Goal: Leave review/rating: Leave review/rating

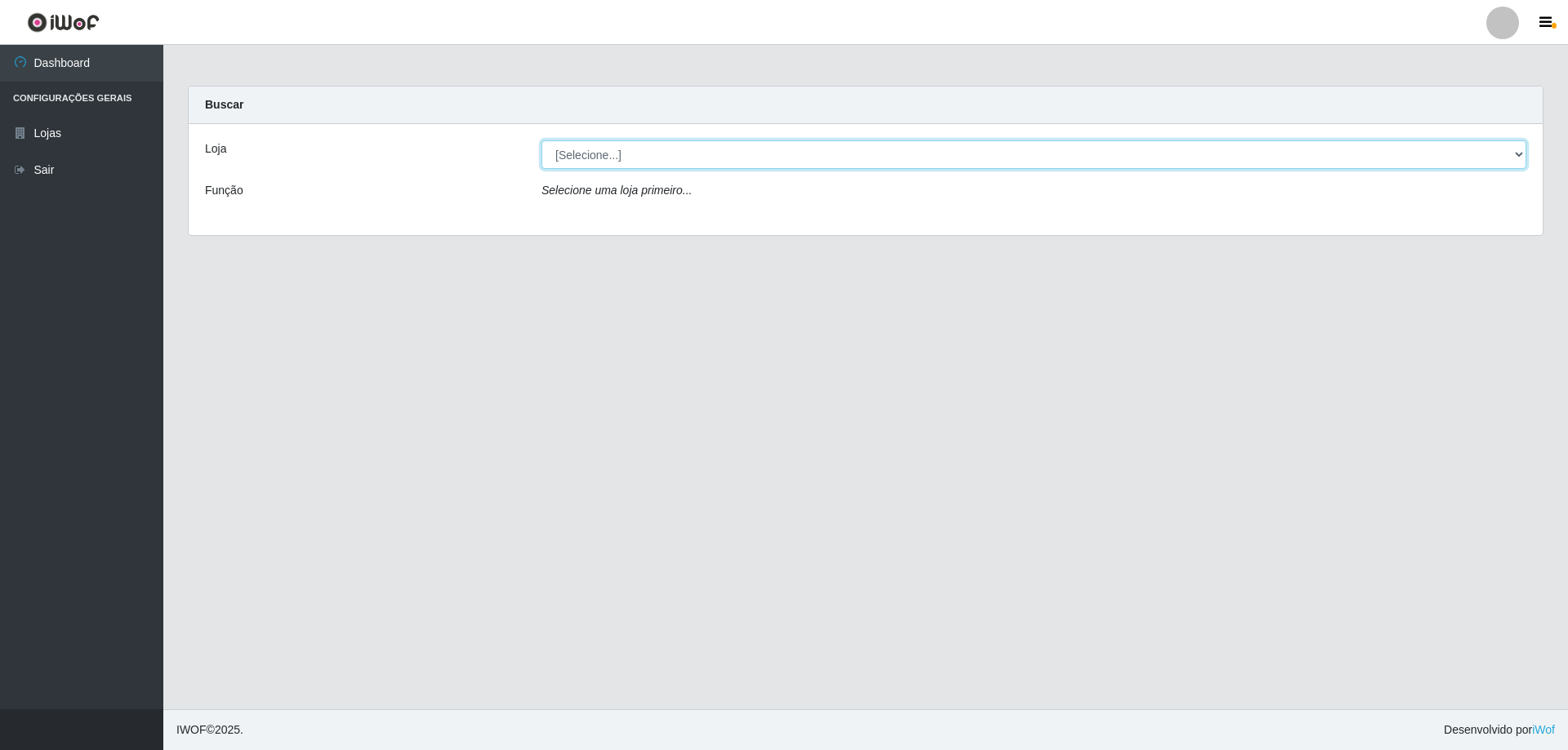
click at [670, 153] on select "[Selecione...] Extraplus - [GEOGRAPHIC_DATA] 03 - [GEOGRAPHIC_DATA]" at bounding box center [1033, 155] width 985 height 29
select select "468"
click at [541, 141] on select "[Selecione...] Extraplus - [GEOGRAPHIC_DATA] 03 - [GEOGRAPHIC_DATA]" at bounding box center [1033, 155] width 985 height 29
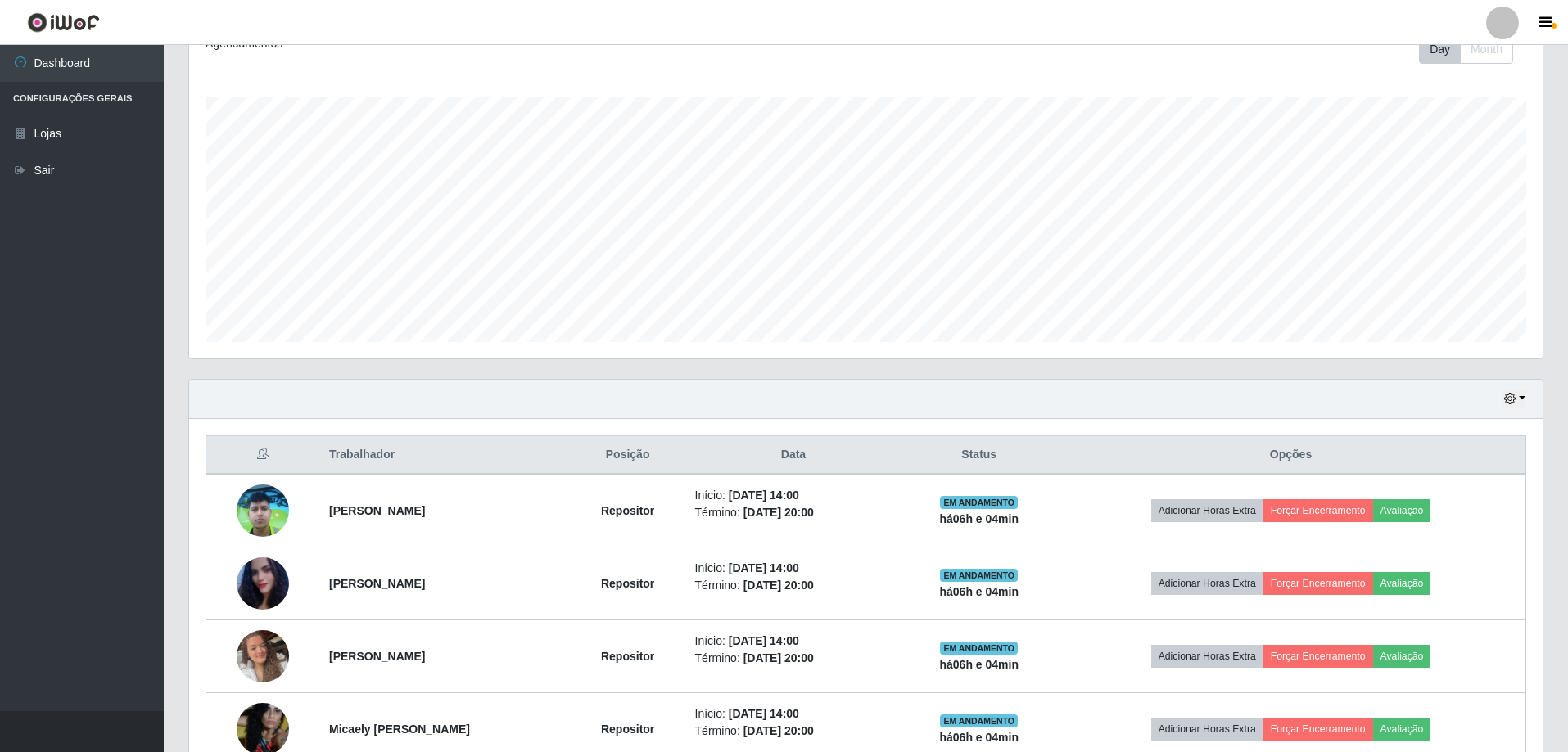
scroll to position [335, 0]
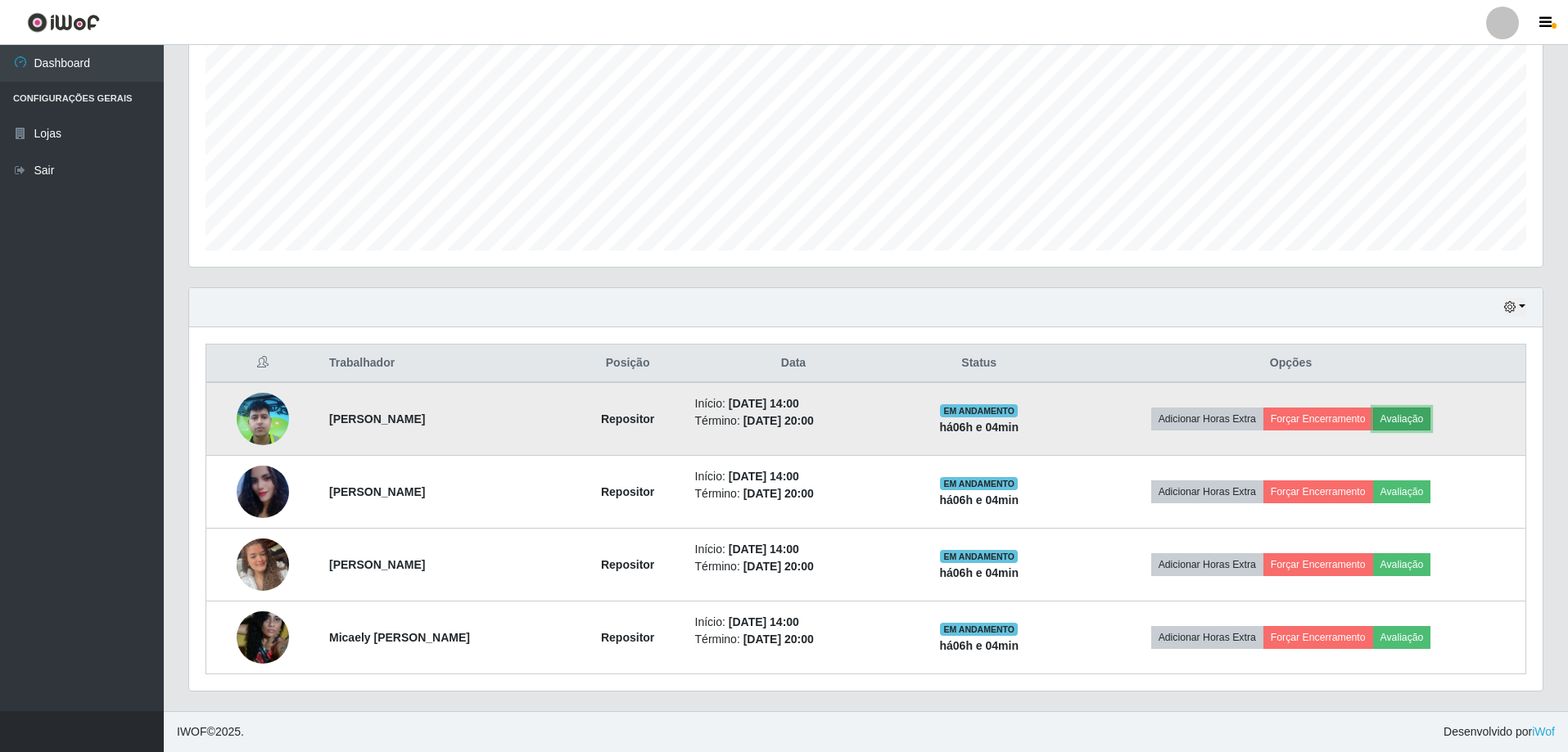
click at [1426, 415] on button "Avaliação" at bounding box center [1403, 419] width 58 height 23
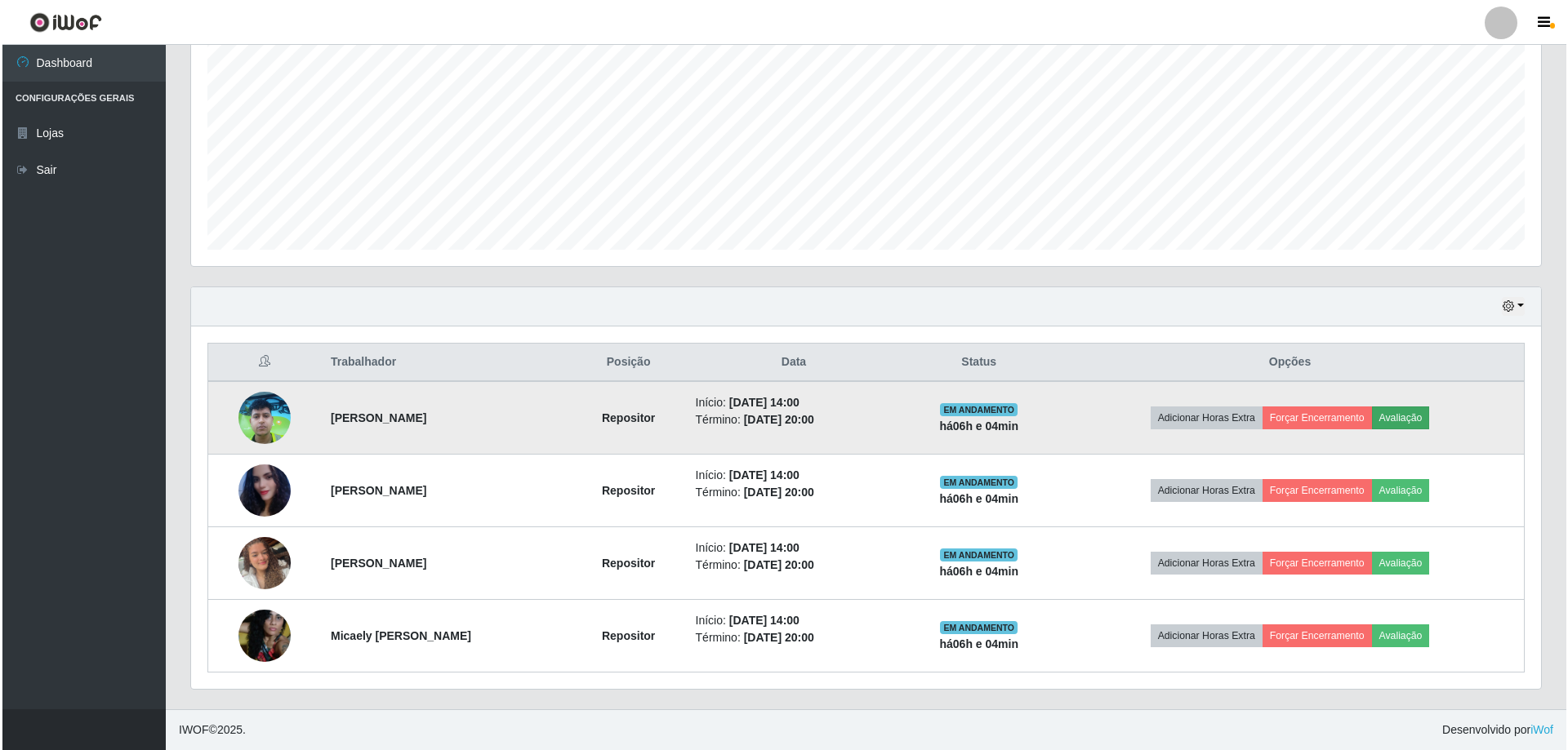
scroll to position [339, 1342]
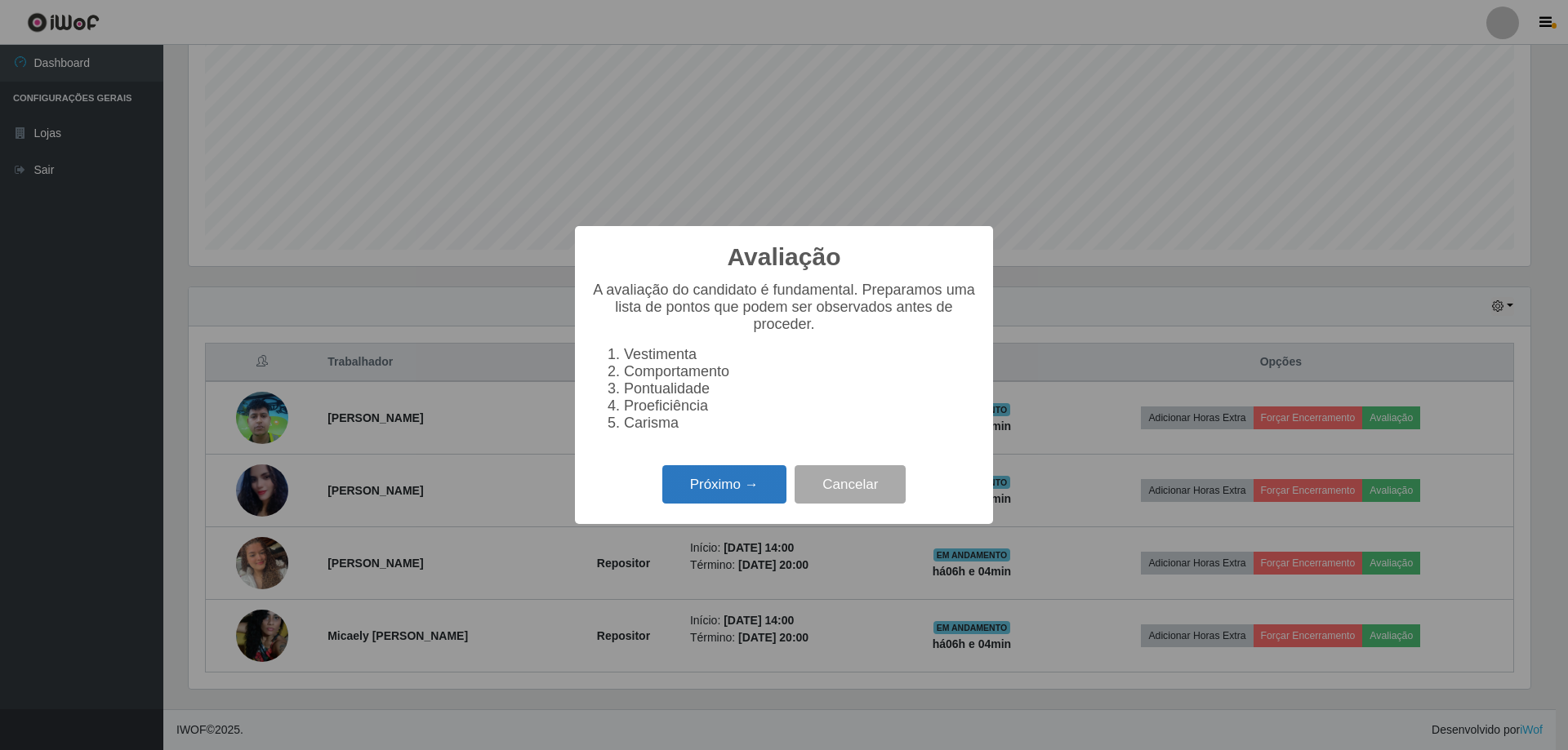
click at [728, 493] on button "Próximo →" at bounding box center [725, 484] width 124 height 38
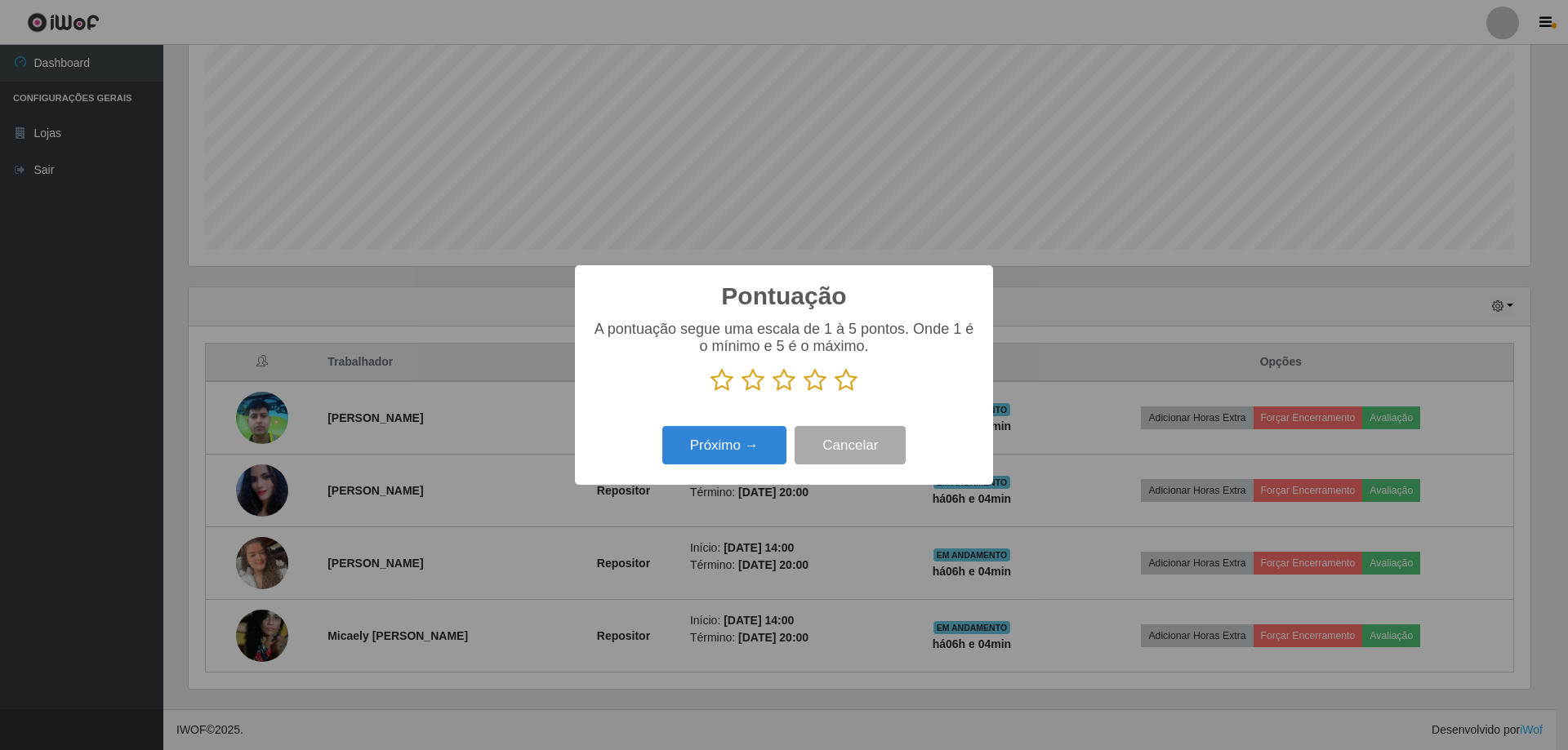
click at [845, 376] on icon at bounding box center [846, 380] width 23 height 25
click at [835, 393] on input "radio" at bounding box center [835, 393] width 0 height 0
click at [721, 448] on button "Próximo →" at bounding box center [725, 445] width 124 height 38
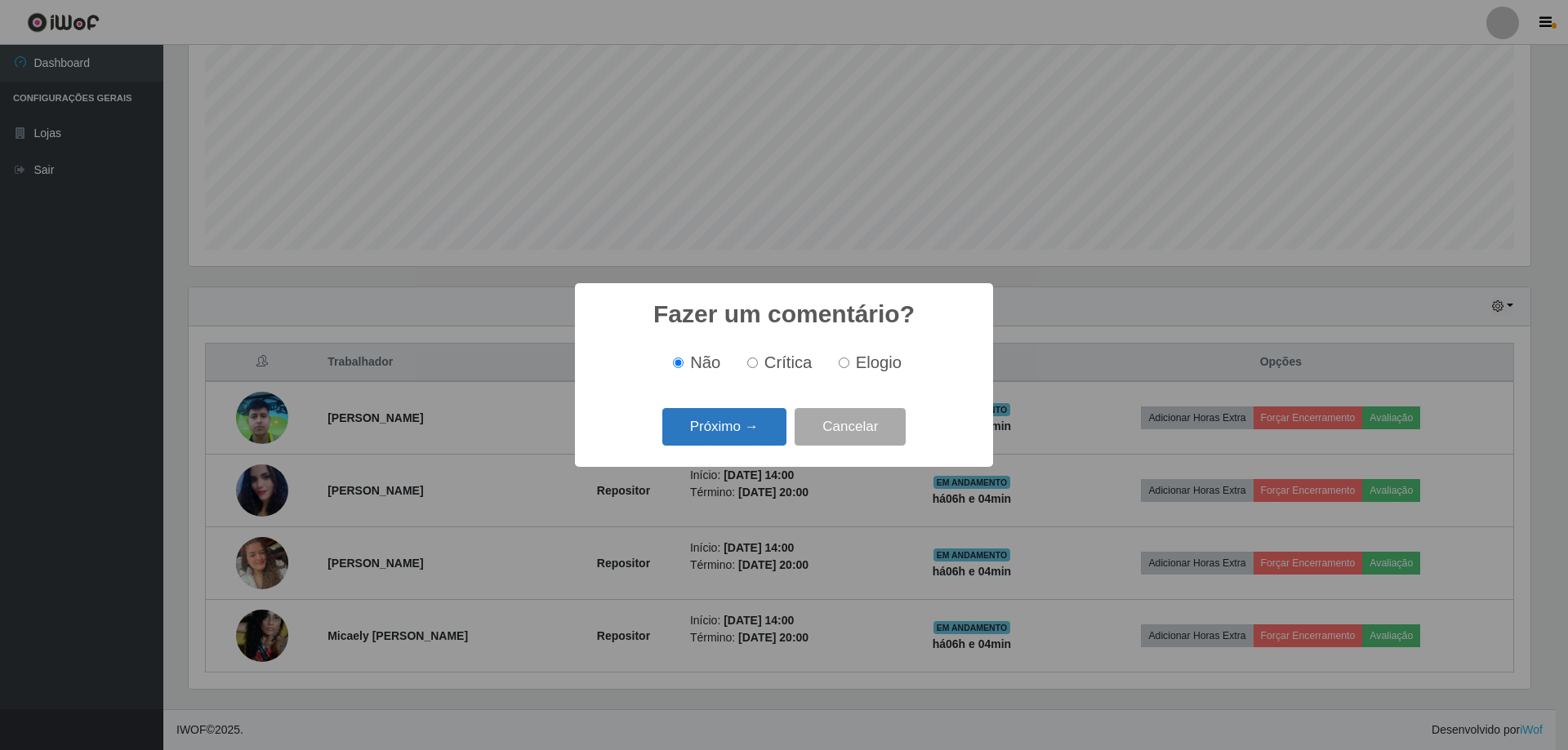
click at [731, 444] on button "Próximo →" at bounding box center [725, 427] width 124 height 38
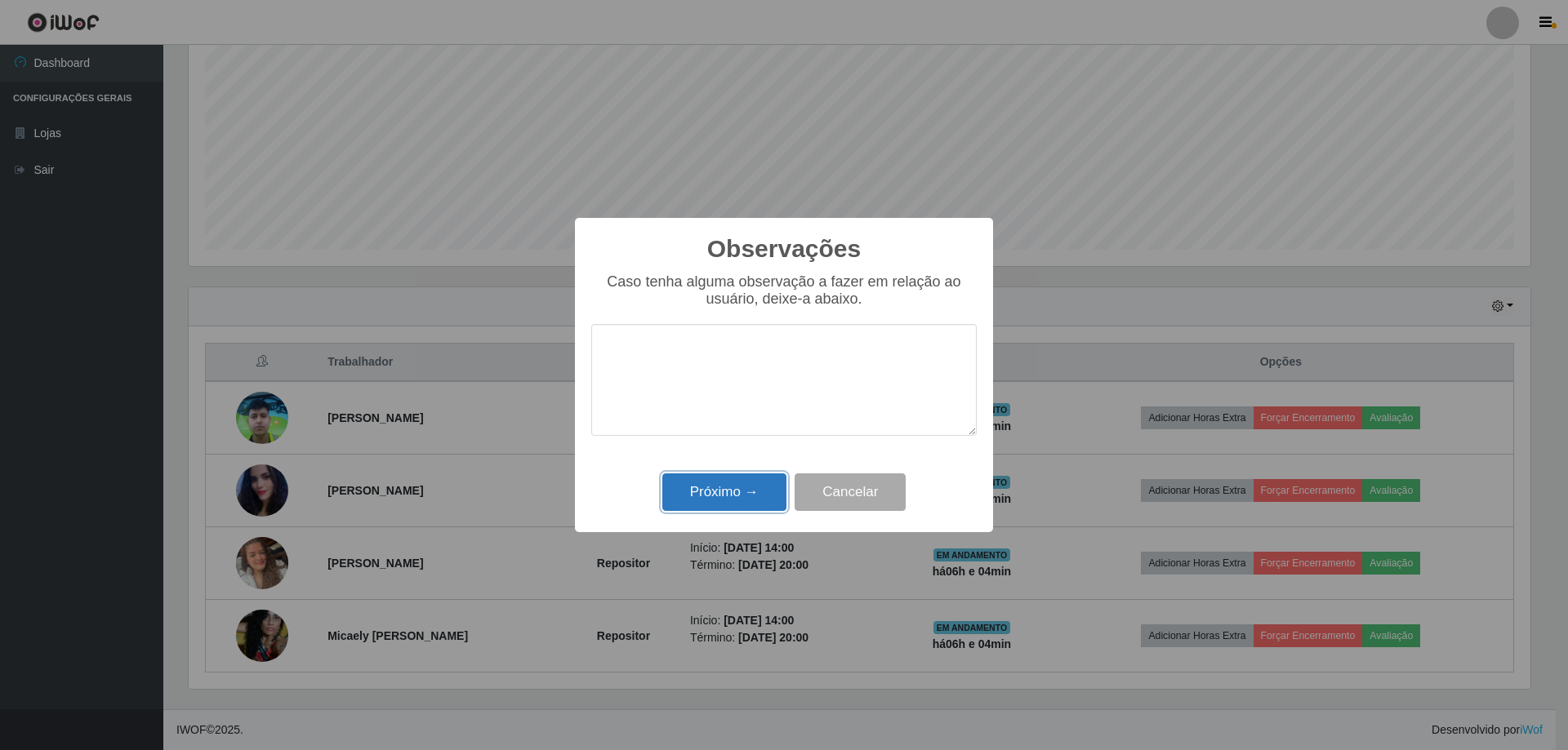
click at [721, 498] on button "Próximo →" at bounding box center [725, 493] width 124 height 38
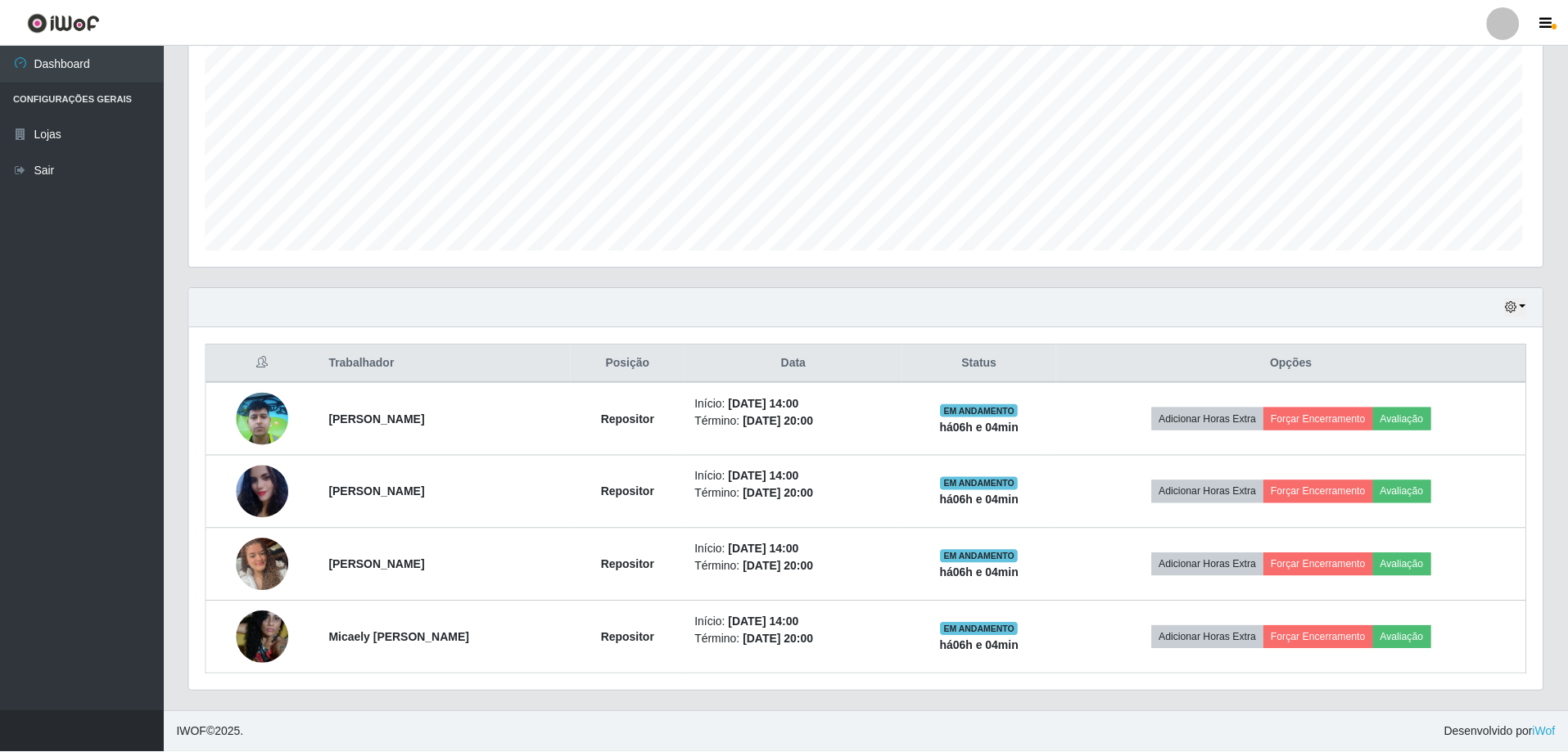
scroll to position [340, 1354]
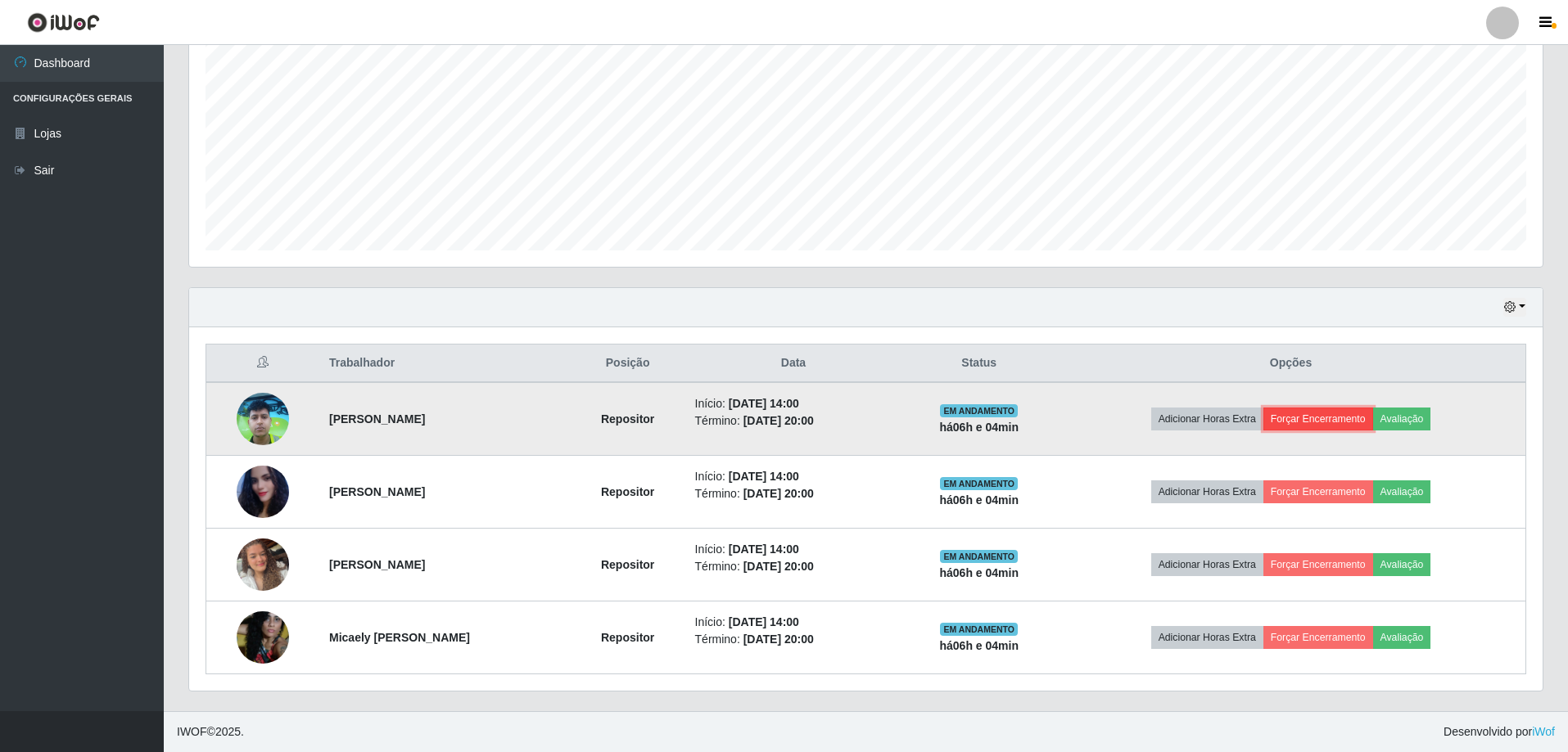
click at [1338, 420] on button "Forçar Encerramento" at bounding box center [1318, 419] width 109 height 23
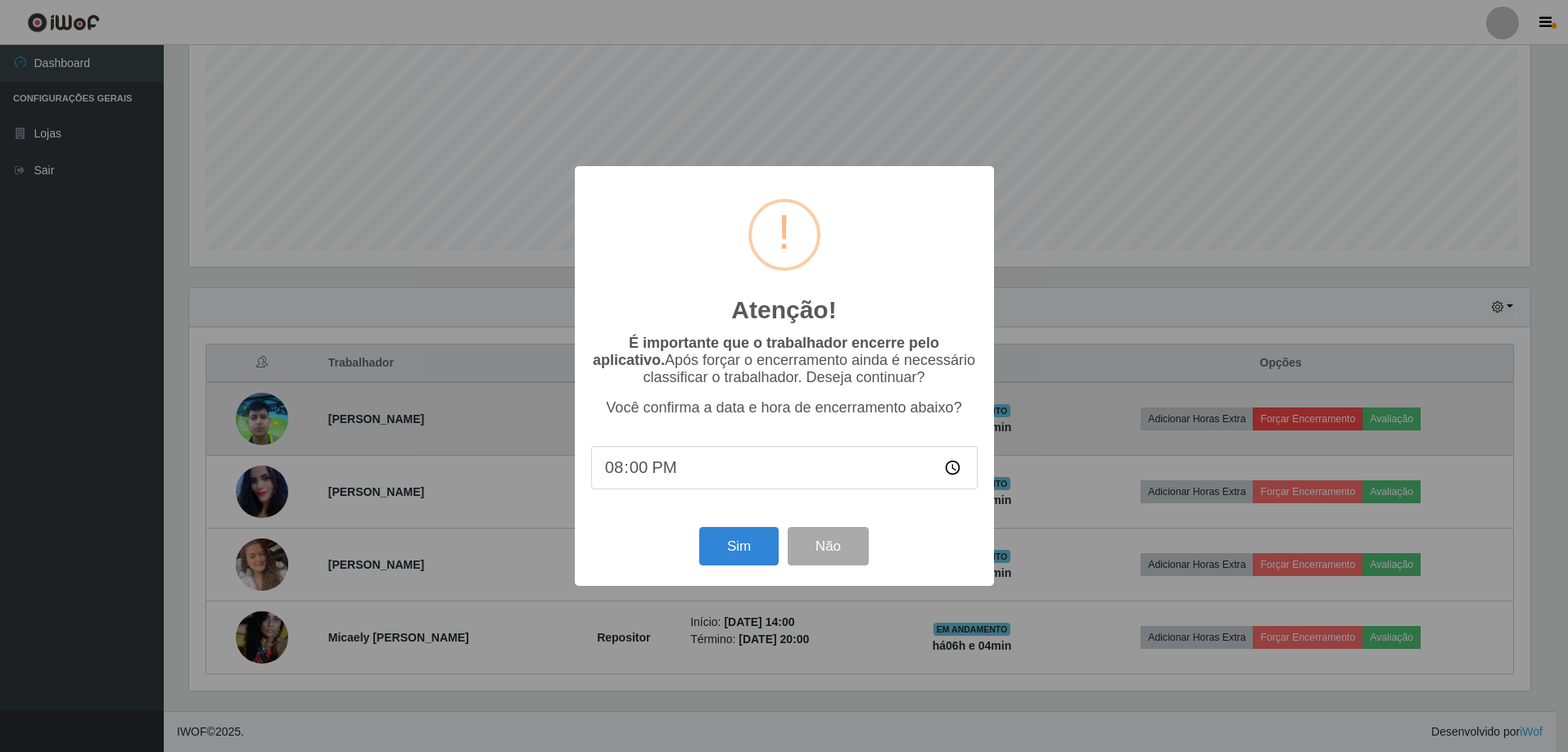
scroll to position [340, 1346]
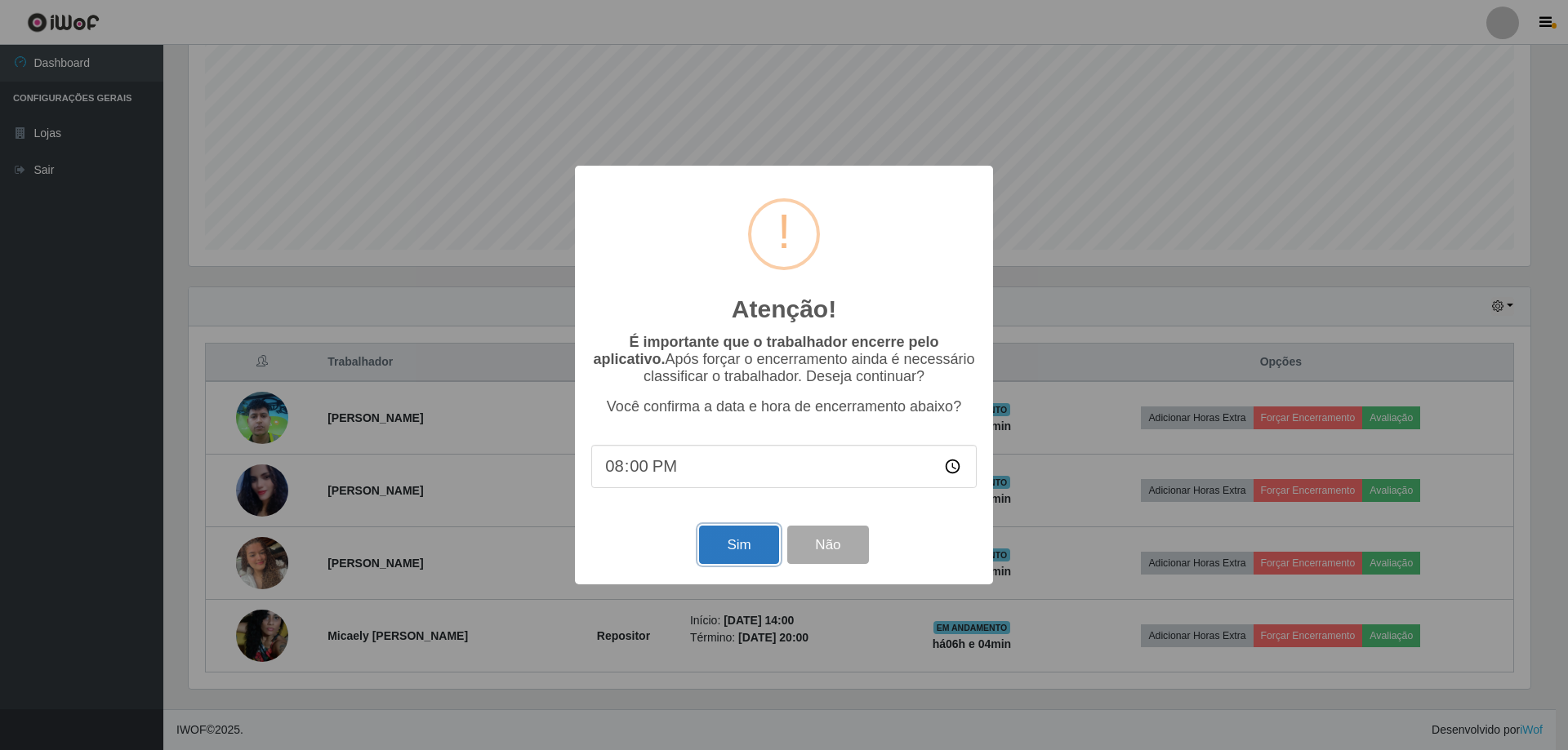
click at [746, 550] on button "Sim" at bounding box center [738, 545] width 79 height 38
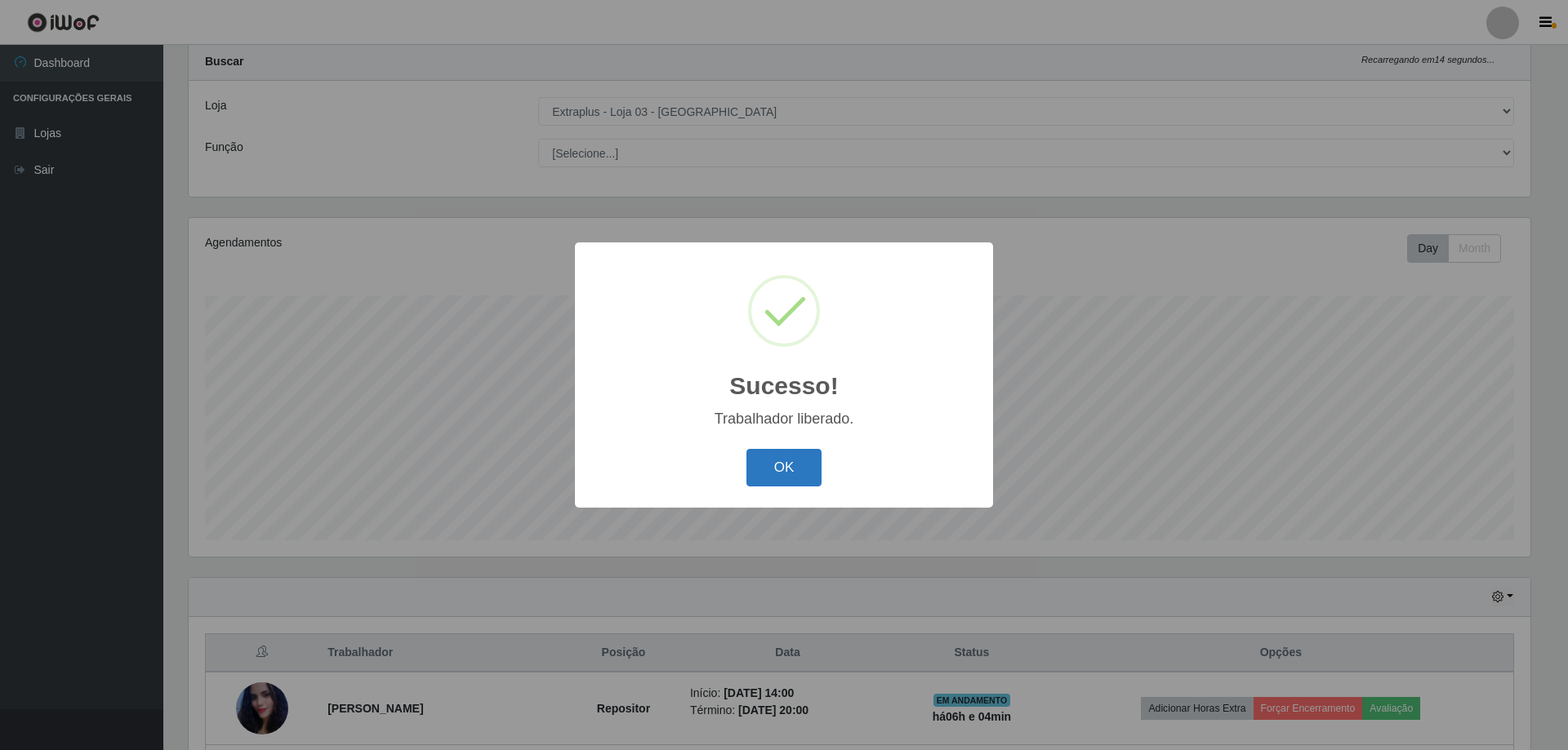
click at [789, 477] on button "OK" at bounding box center [784, 468] width 76 height 38
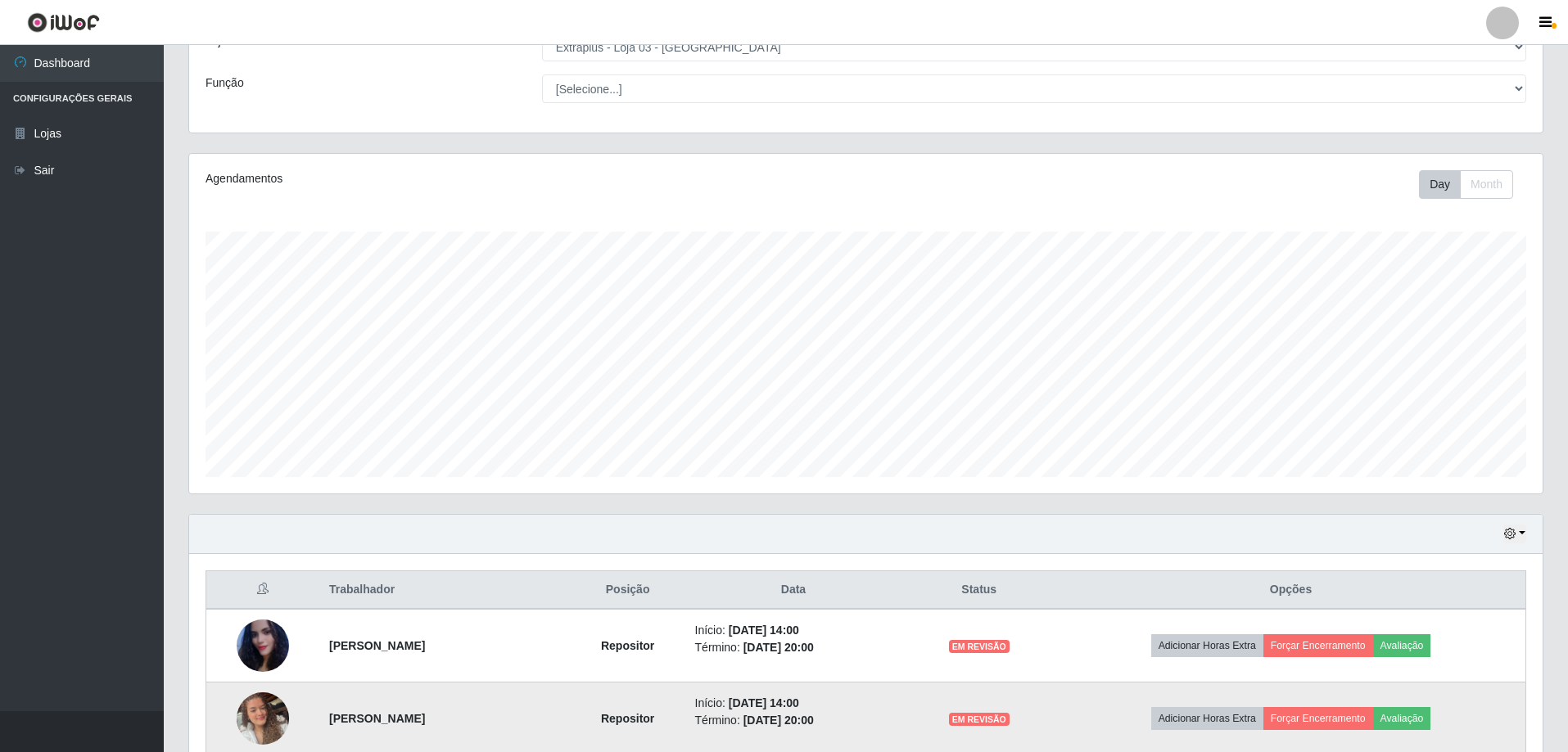
scroll to position [262, 0]
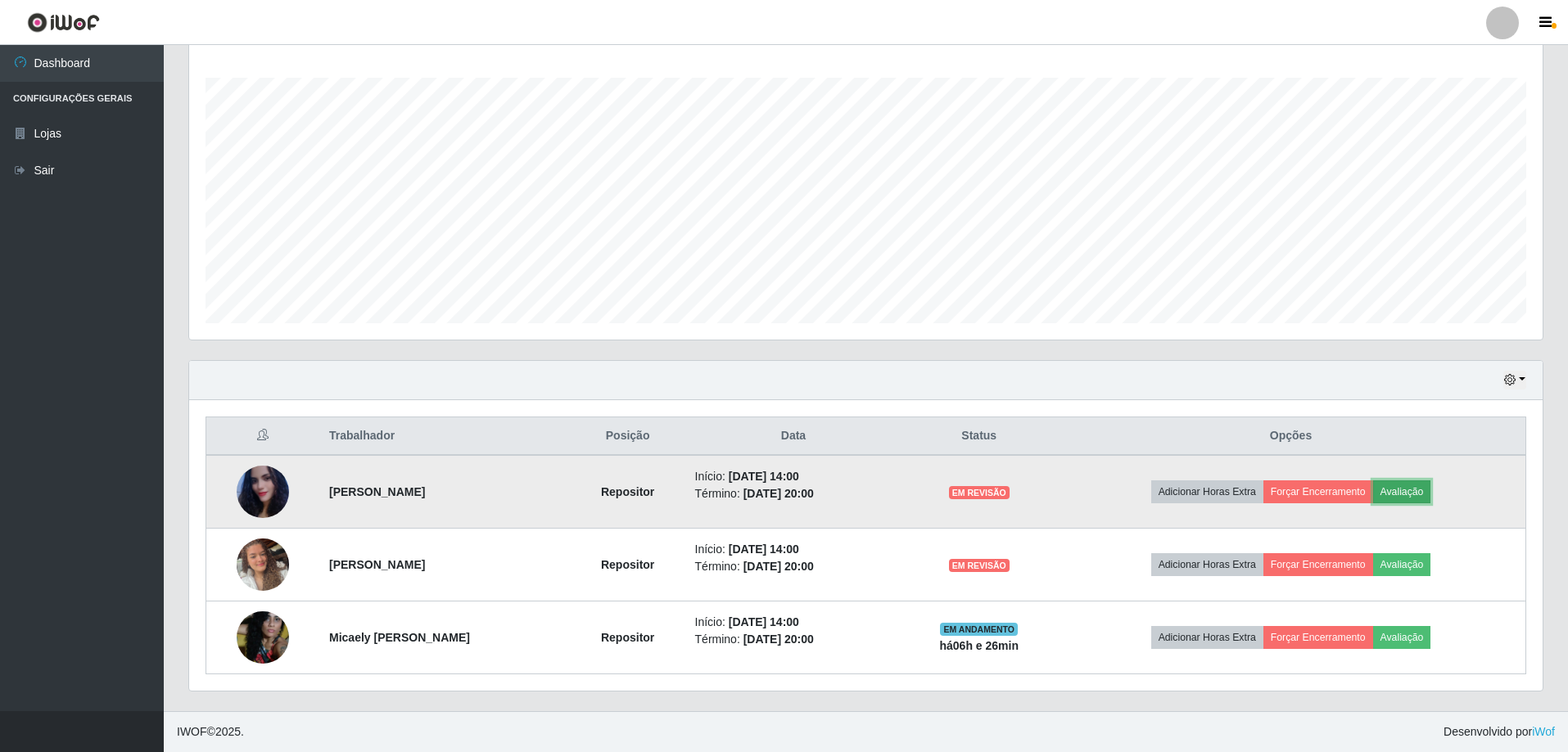
click at [1419, 495] on button "Avaliação" at bounding box center [1403, 491] width 58 height 23
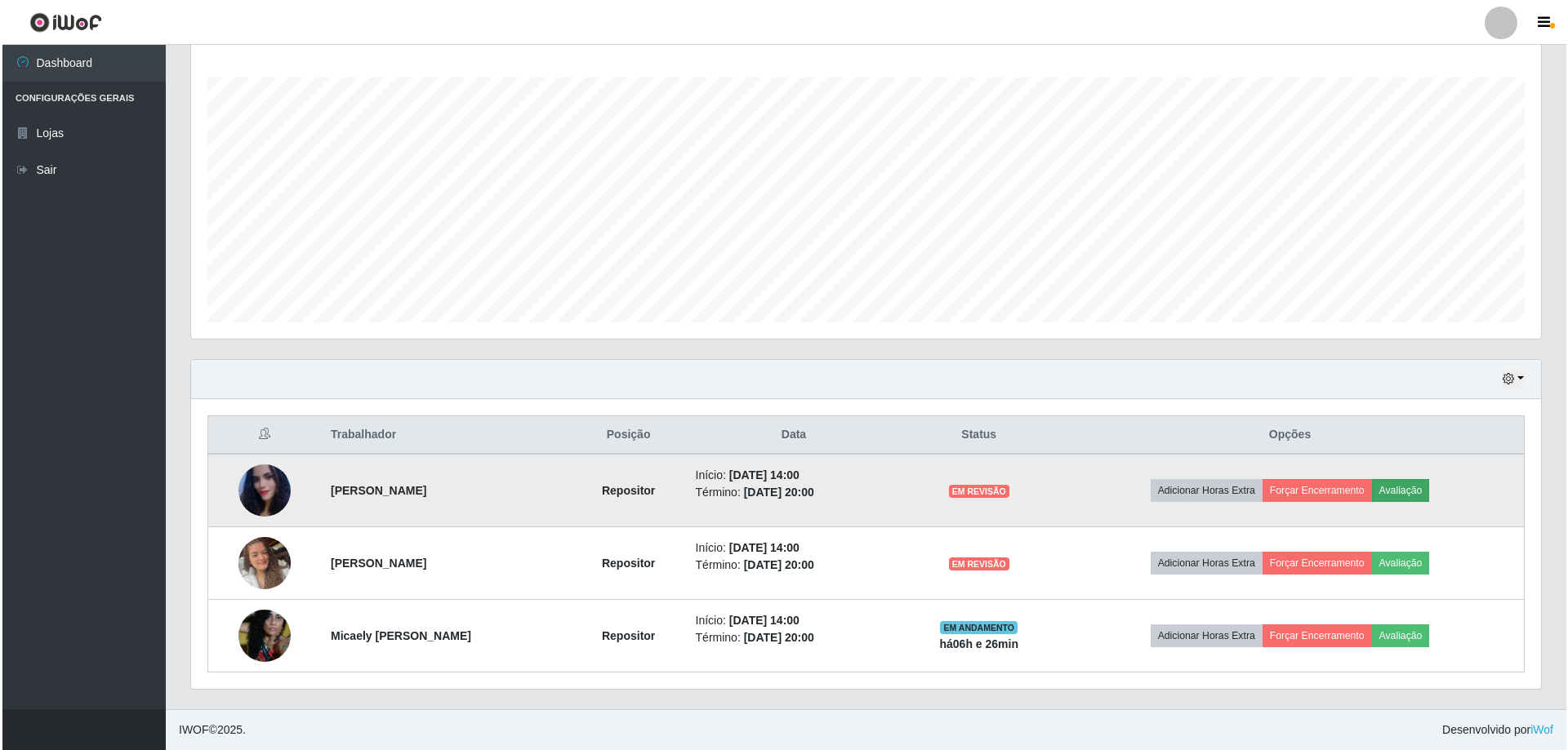
scroll to position [339, 1342]
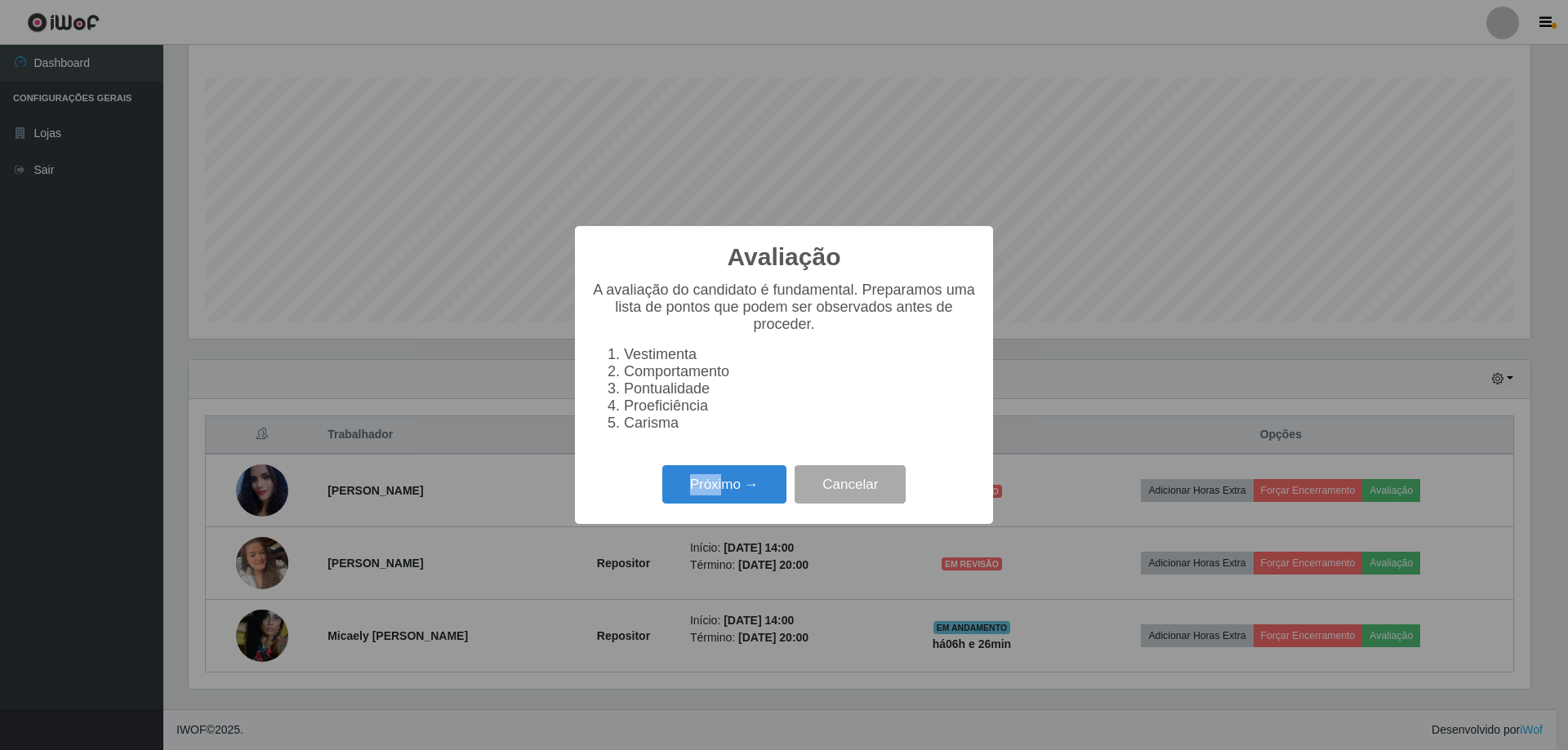
click at [727, 448] on div "Avaliação × A avaliação do candidato é fundamental. Preparamos uma lista de pon…" at bounding box center [784, 375] width 418 height 298
click at [753, 495] on button "Próximo →" at bounding box center [725, 484] width 124 height 38
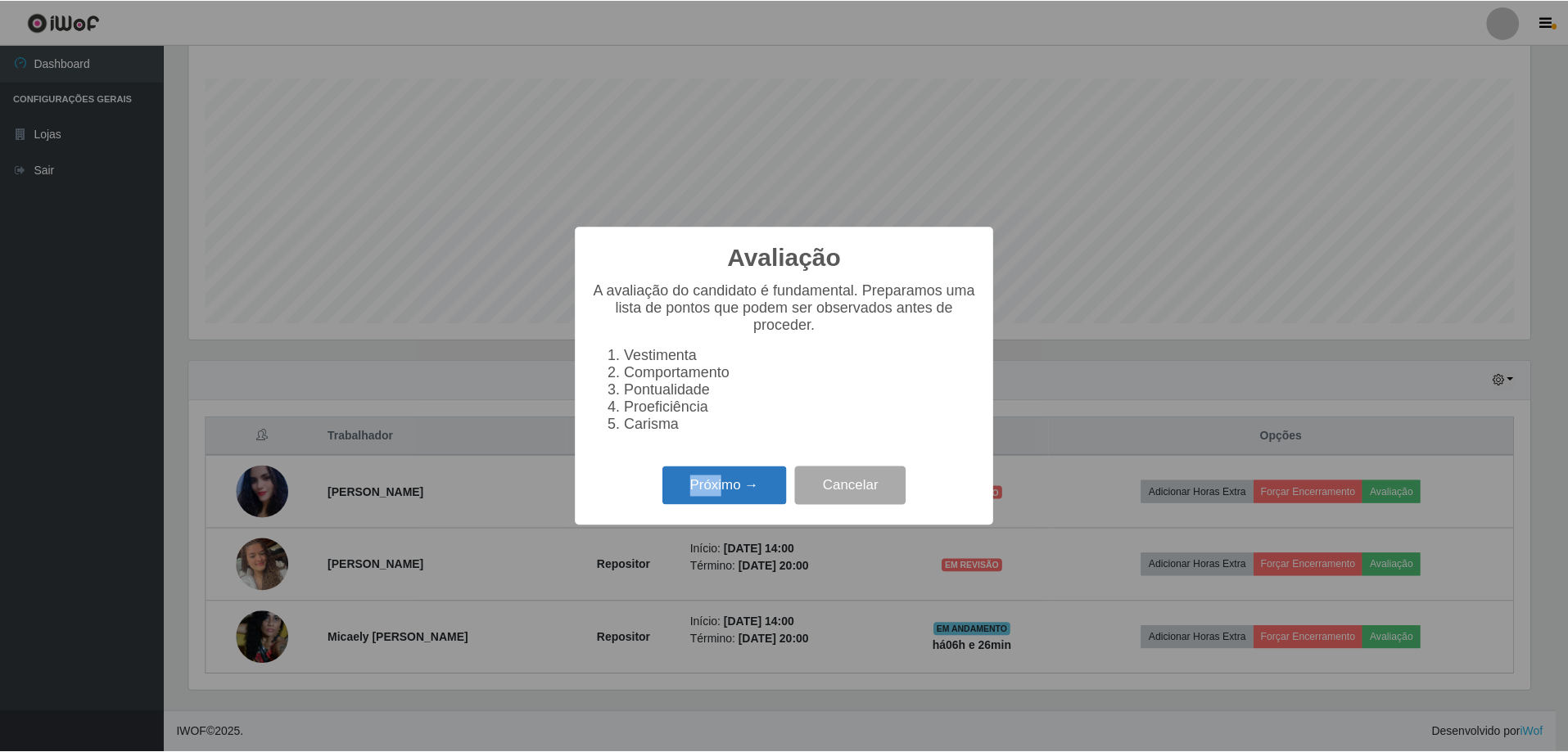
scroll to position [818283, 817675]
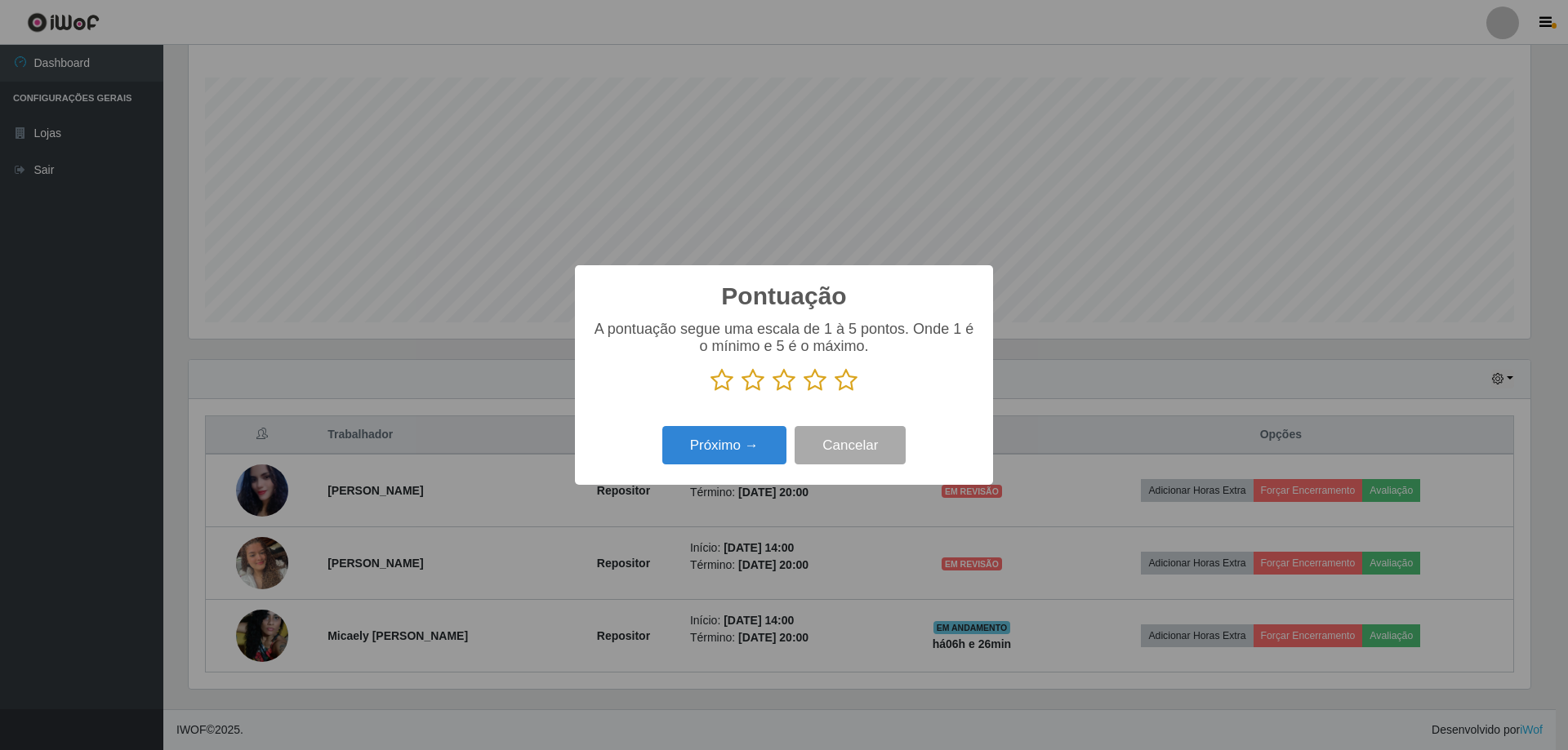
click at [1141, 384] on div "Pontuação × A pontuação segue uma escala de 1 à 5 pontos. Onde 1 é o mínimo e 5…" at bounding box center [784, 375] width 1568 height 750
click at [841, 447] on button "Cancelar" at bounding box center [850, 445] width 111 height 38
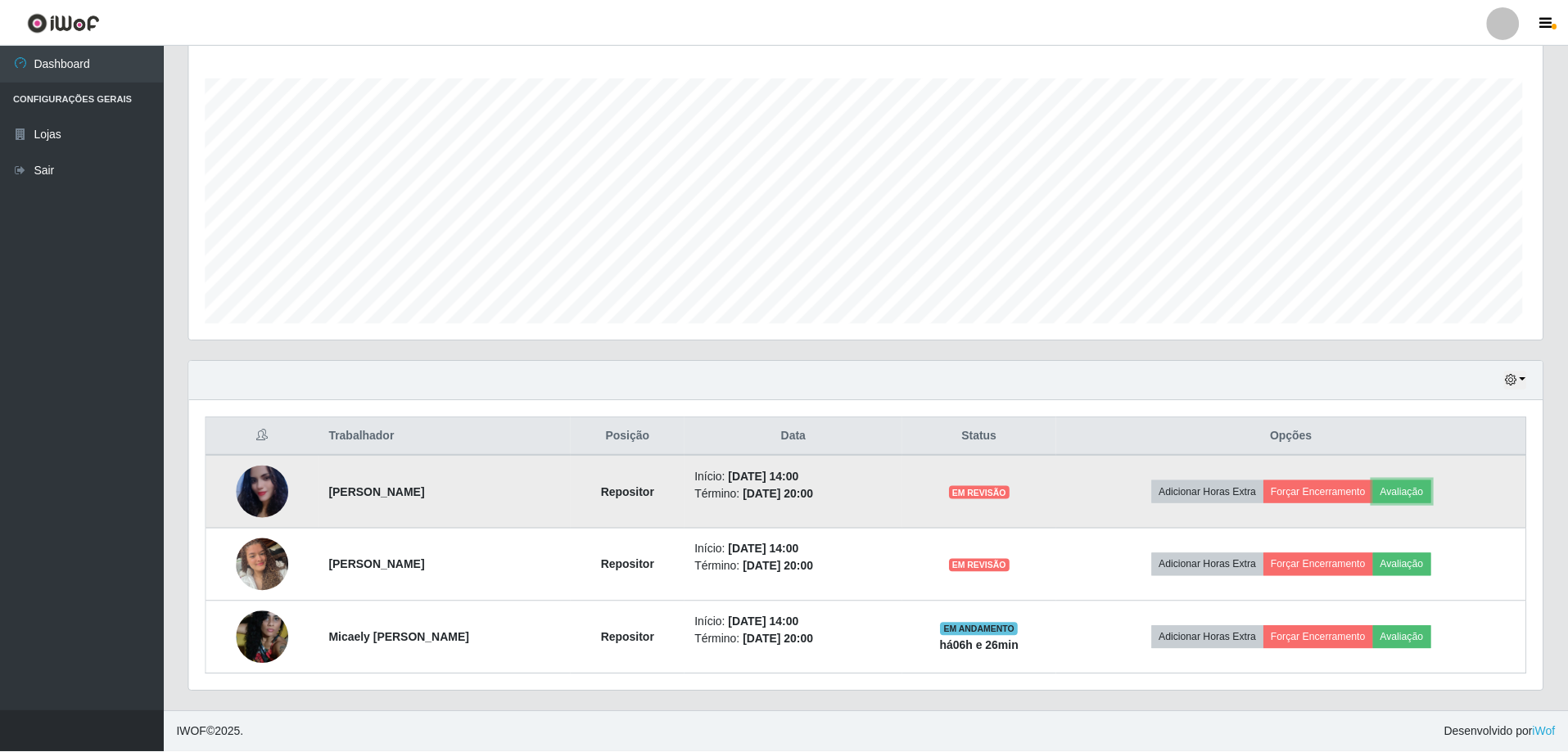
scroll to position [340, 1354]
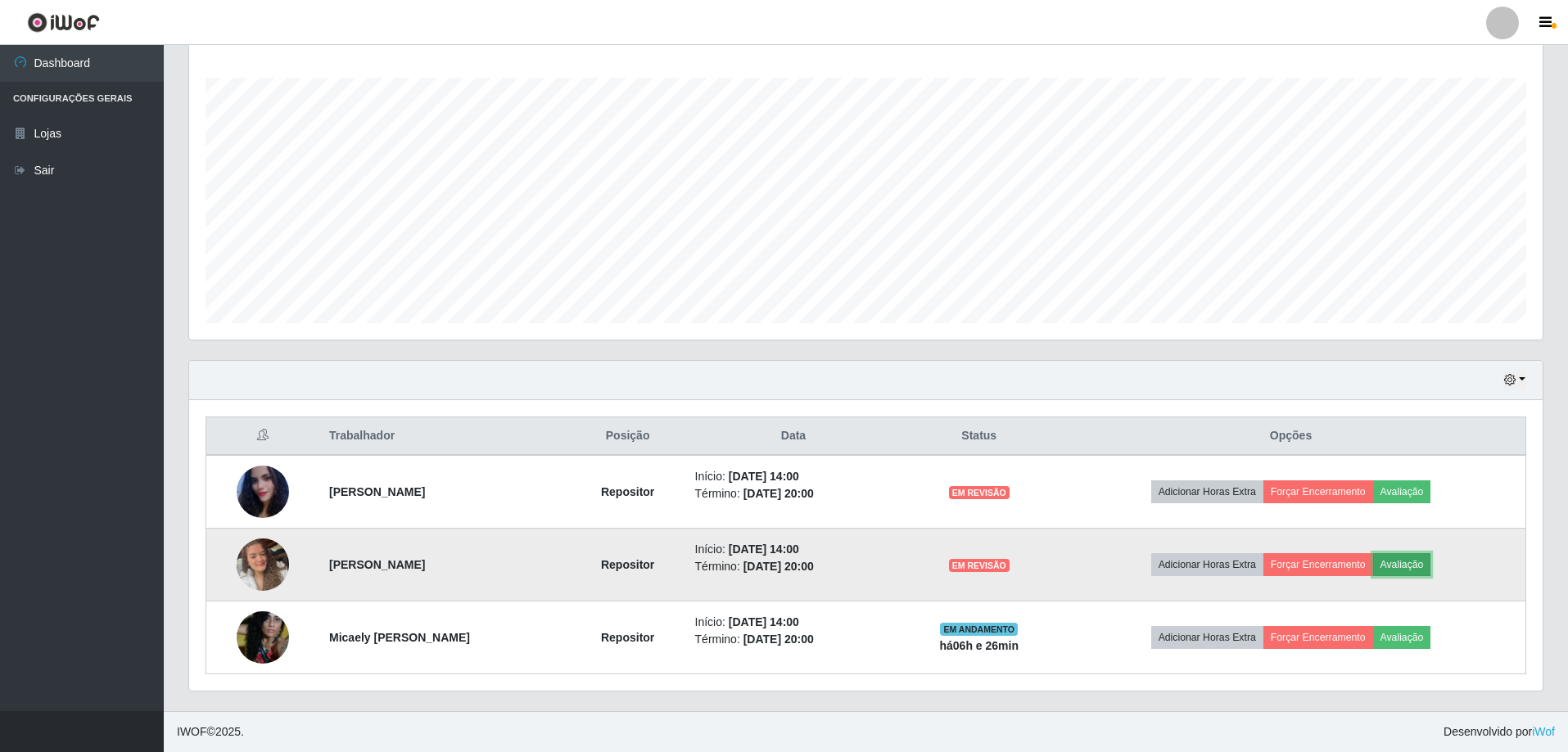
click at [1424, 563] on button "Avaliação" at bounding box center [1403, 565] width 58 height 23
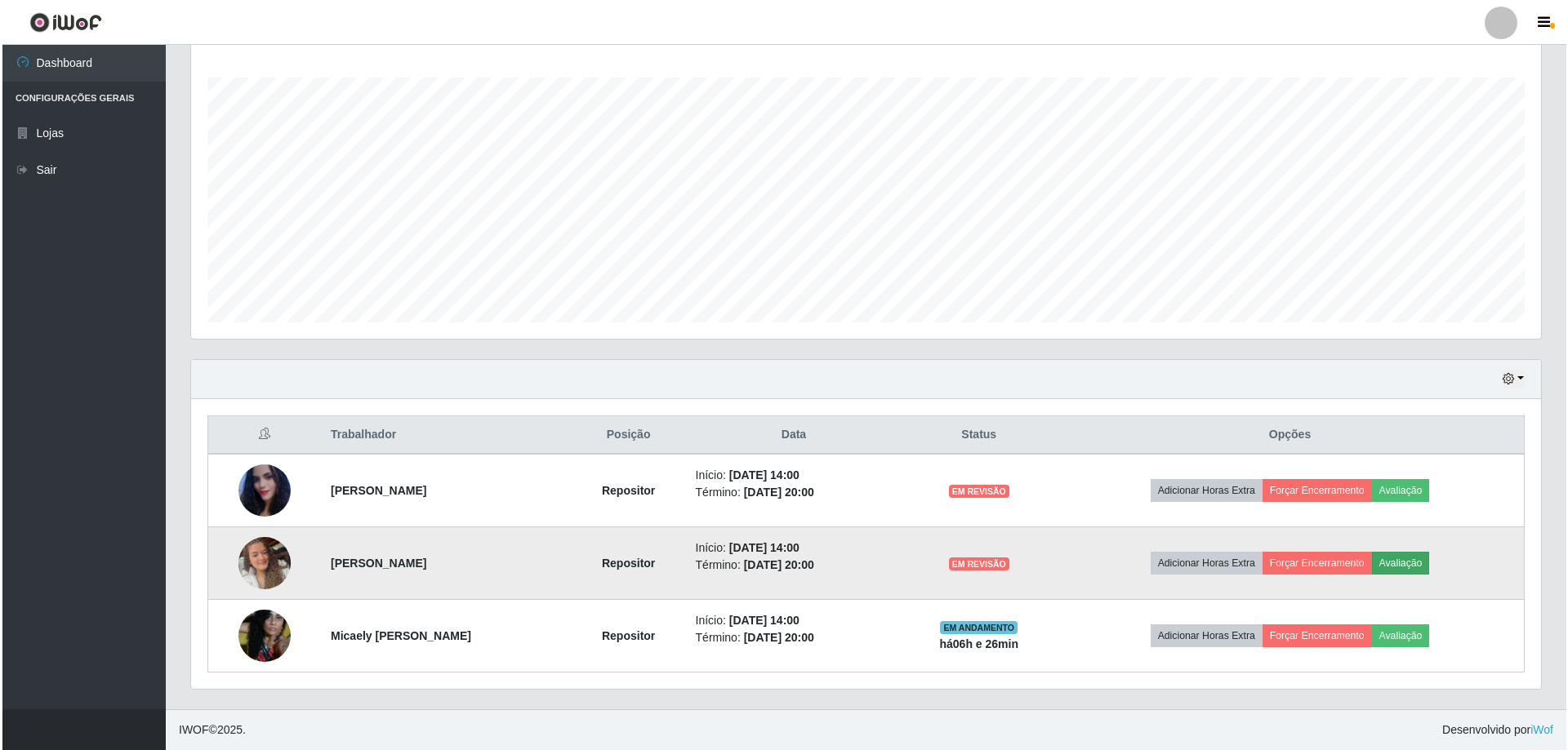
scroll to position [339, 1342]
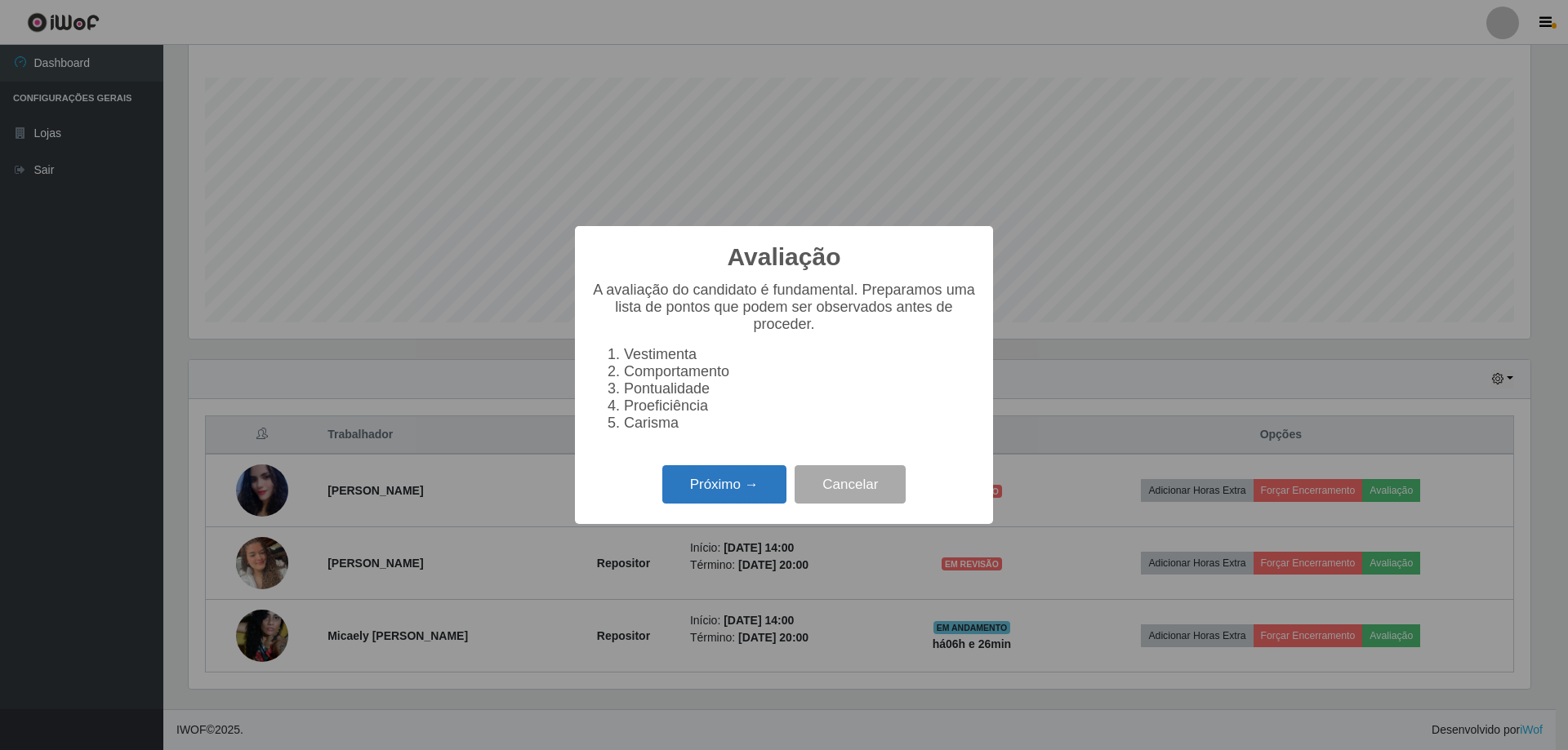
click at [702, 504] on button "Próximo →" at bounding box center [725, 484] width 124 height 38
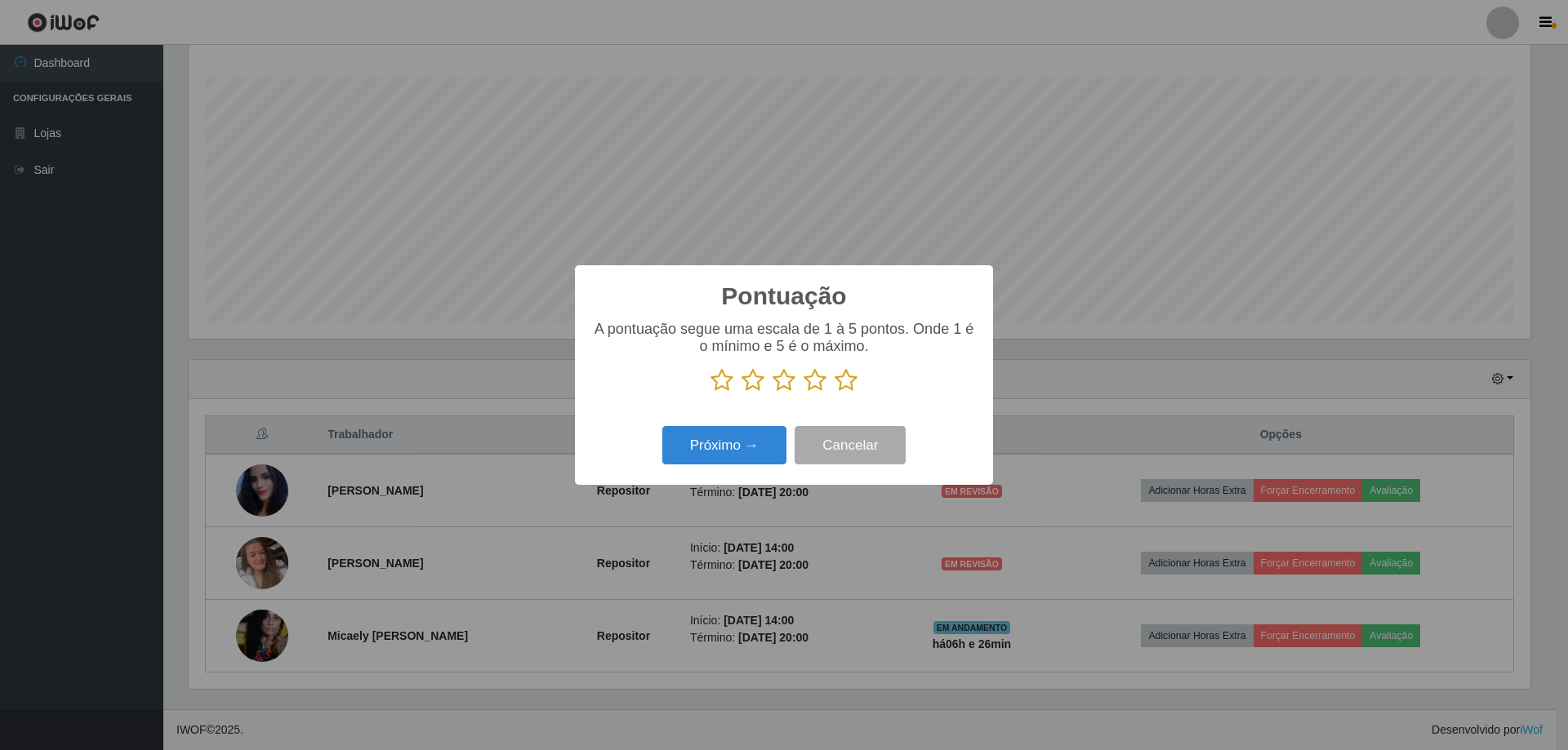
scroll to position [816107, 815452]
click at [847, 379] on icon at bounding box center [846, 380] width 23 height 25
click at [835, 393] on input "radio" at bounding box center [835, 393] width 0 height 0
click at [756, 448] on button "Próximo →" at bounding box center [725, 445] width 124 height 38
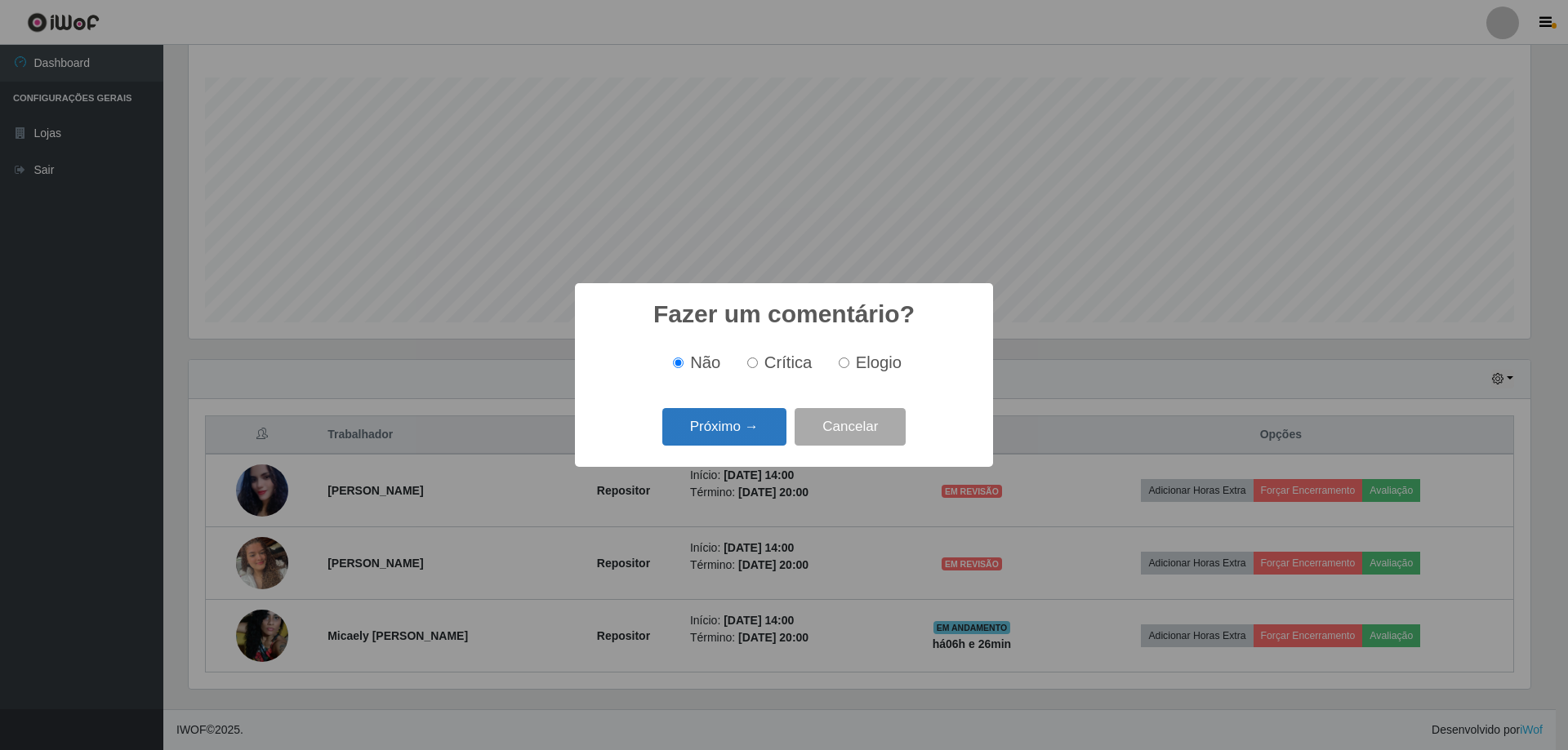
click at [726, 433] on button "Próximo →" at bounding box center [725, 427] width 124 height 38
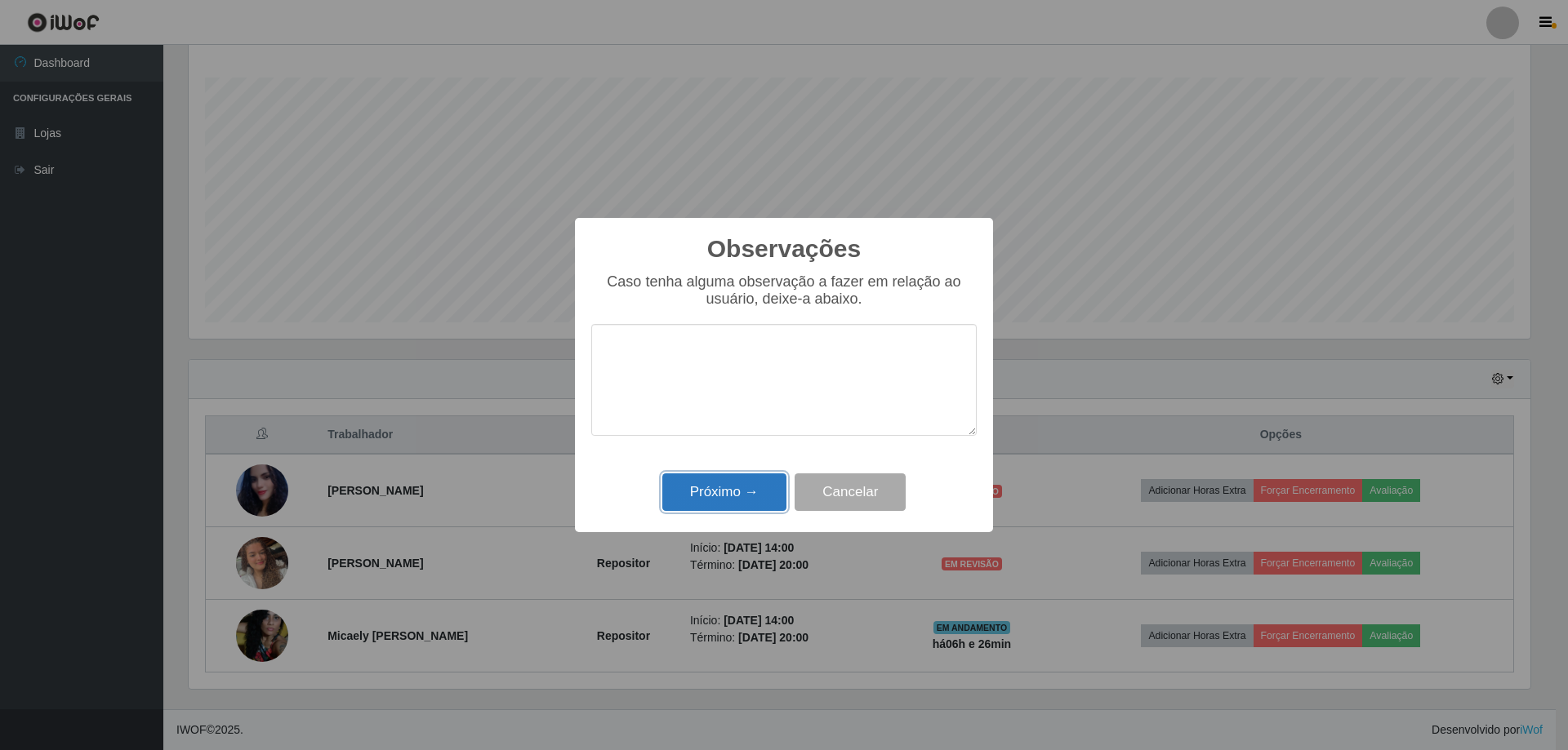
click at [748, 502] on button "Próximo →" at bounding box center [725, 493] width 124 height 38
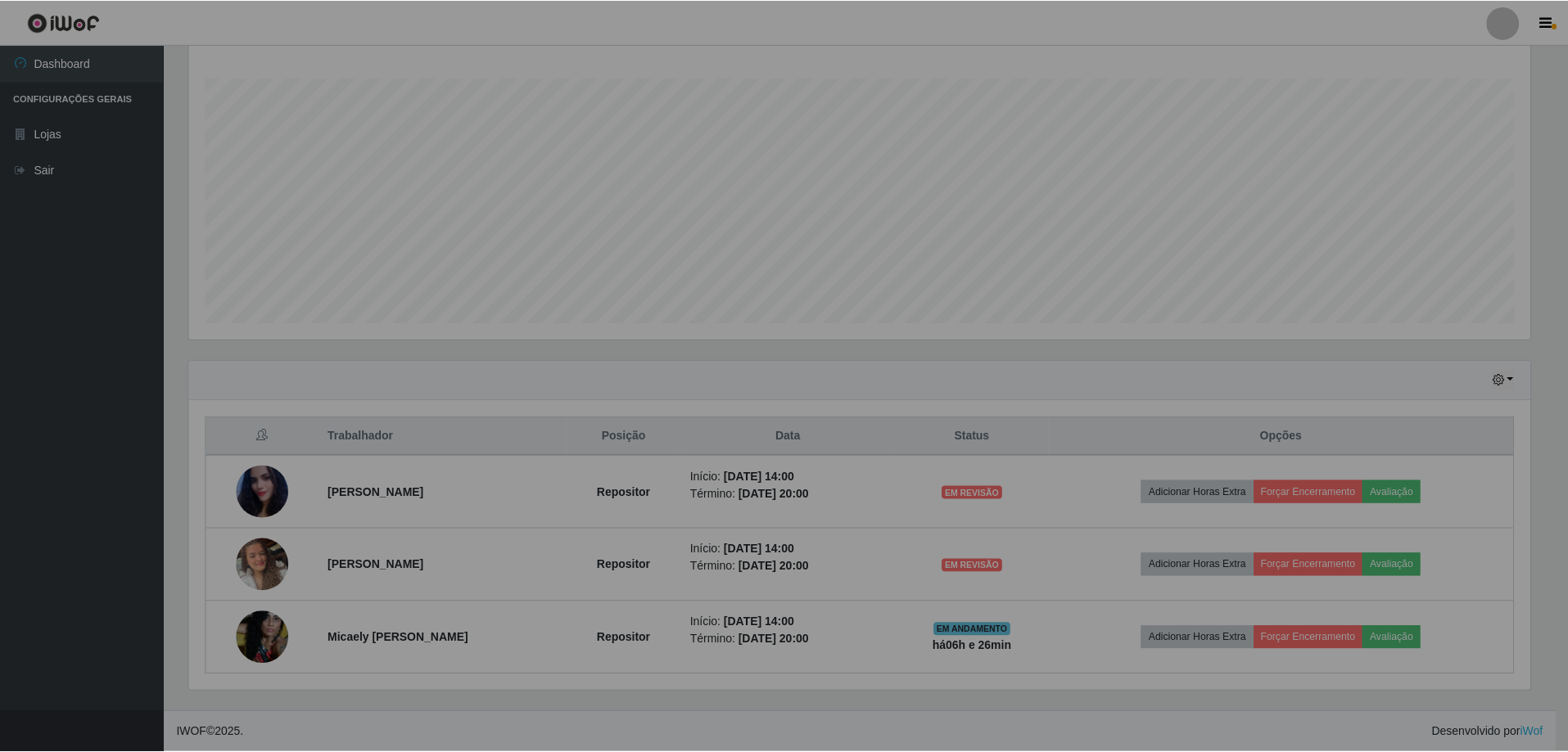
scroll to position [340, 1354]
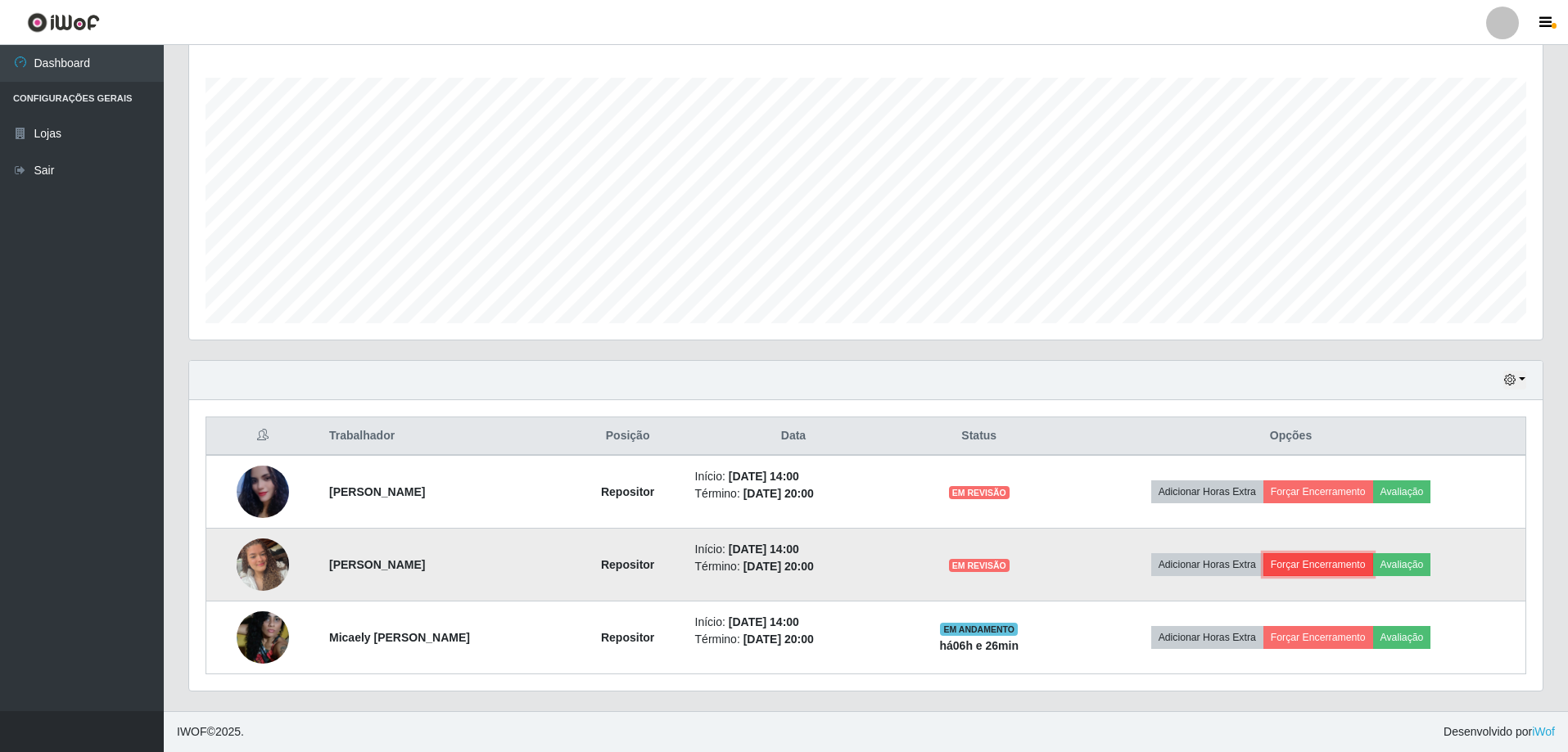
click at [1307, 564] on button "Forçar Encerramento" at bounding box center [1318, 565] width 109 height 23
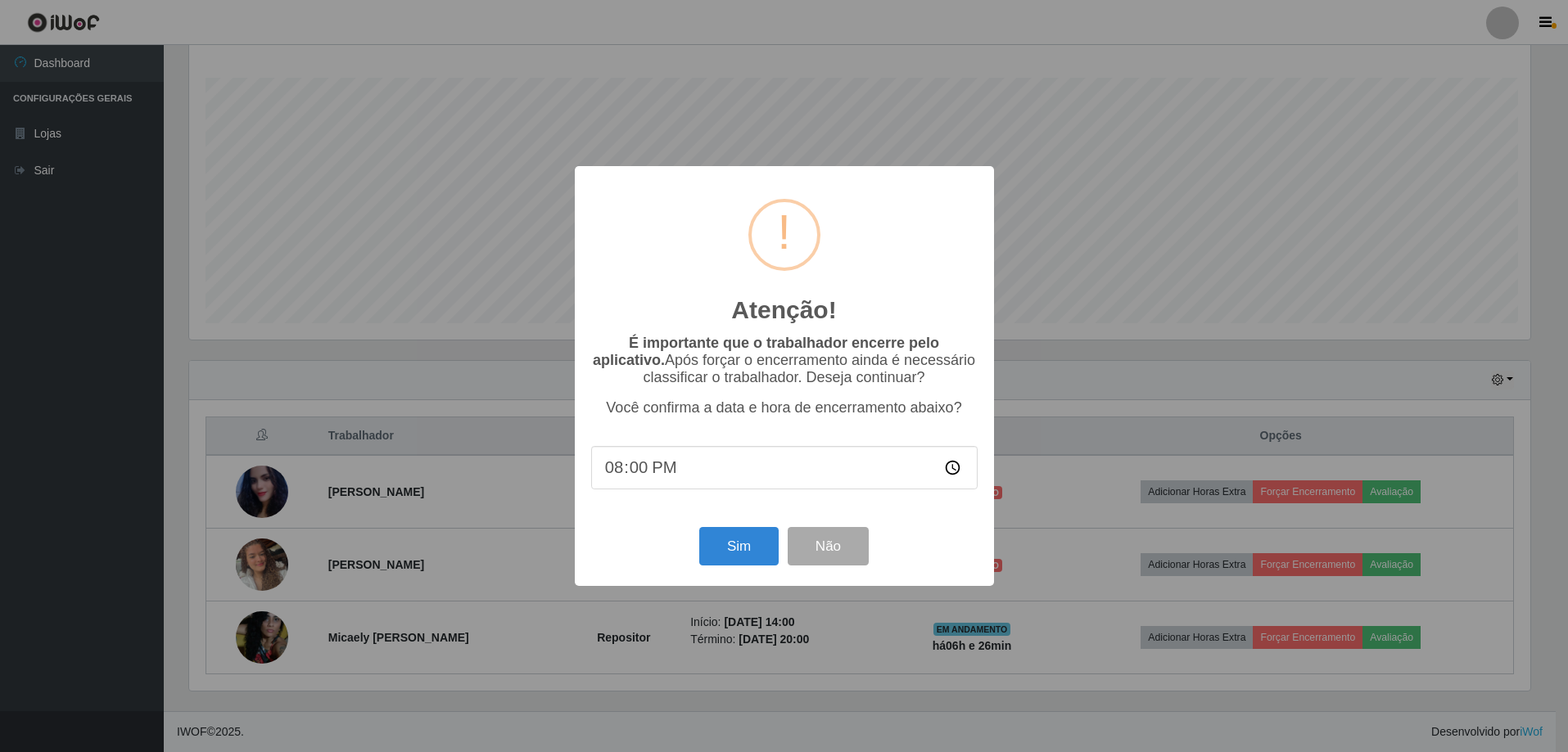
scroll to position [340, 1346]
click at [760, 543] on button "Sim" at bounding box center [740, 546] width 80 height 38
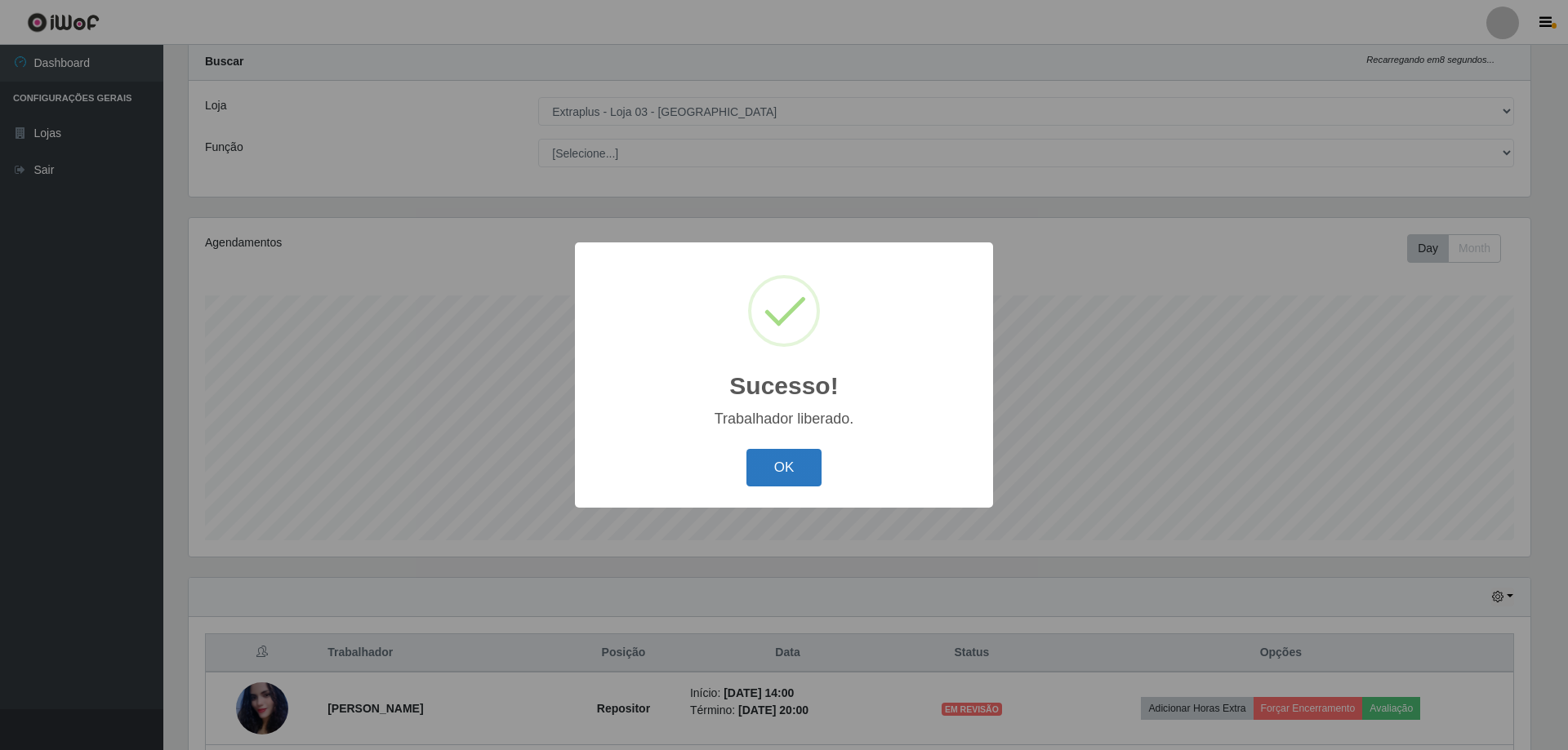
click at [767, 451] on button "OK" at bounding box center [784, 468] width 76 height 38
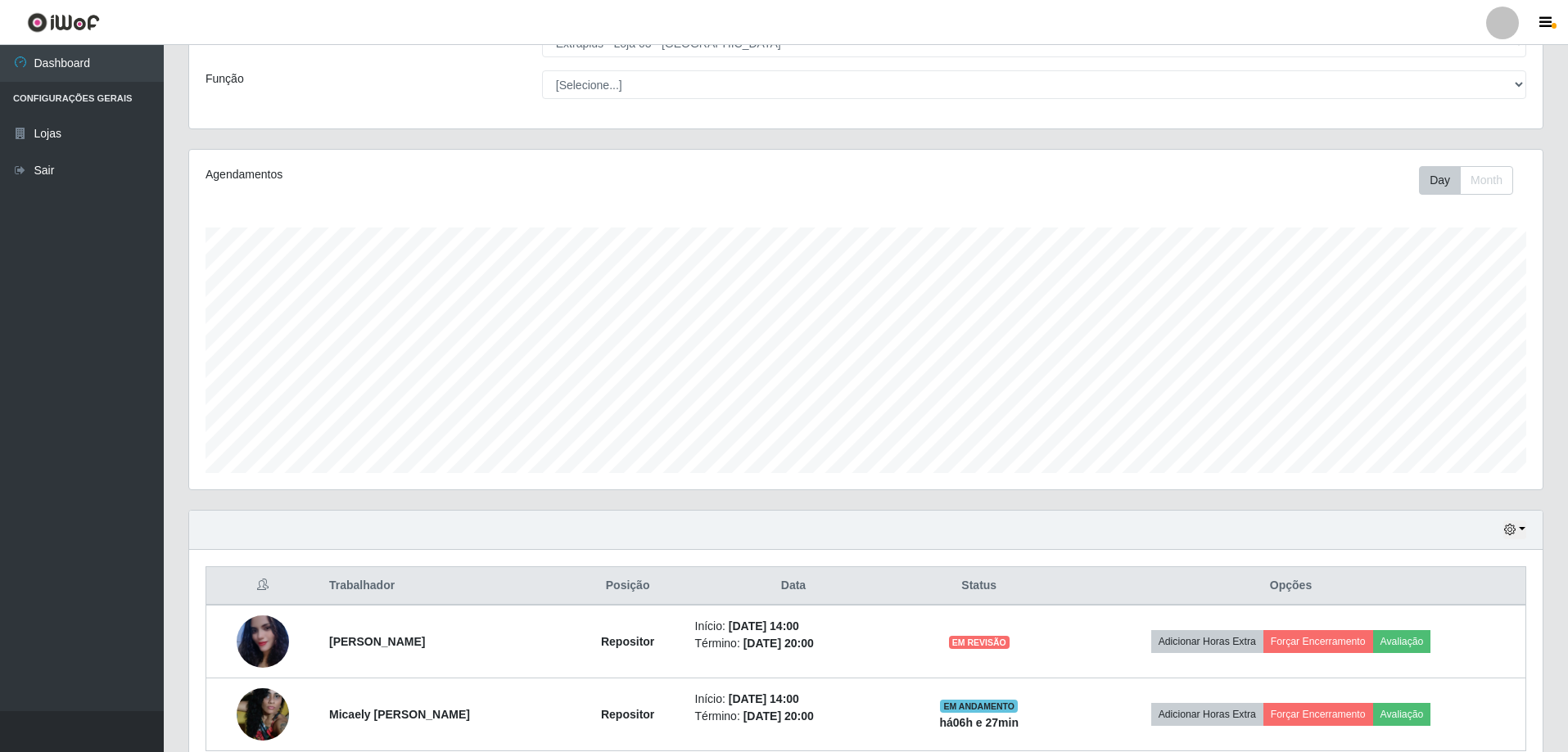
scroll to position [189, 0]
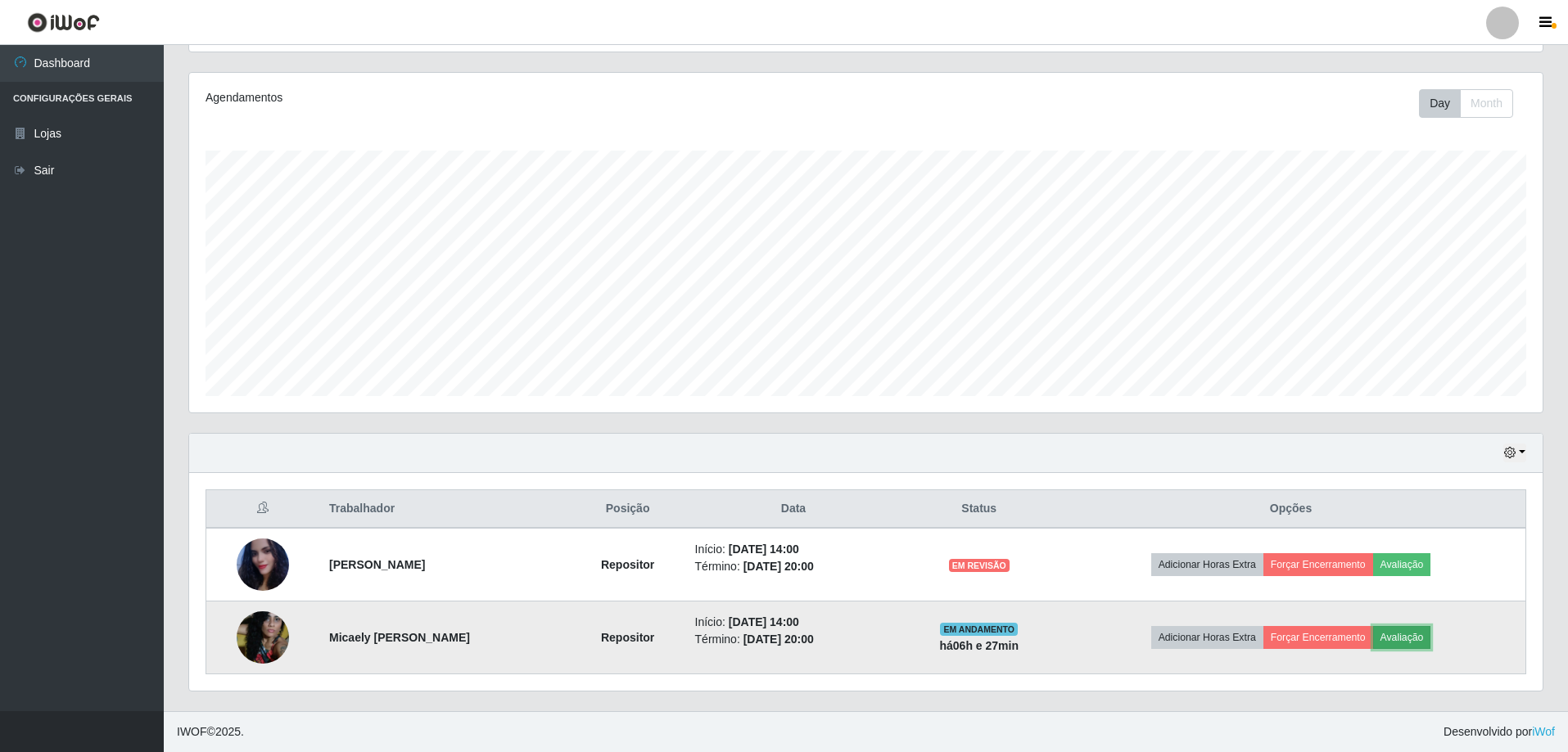
click at [1420, 637] on button "Avaliação" at bounding box center [1403, 637] width 58 height 23
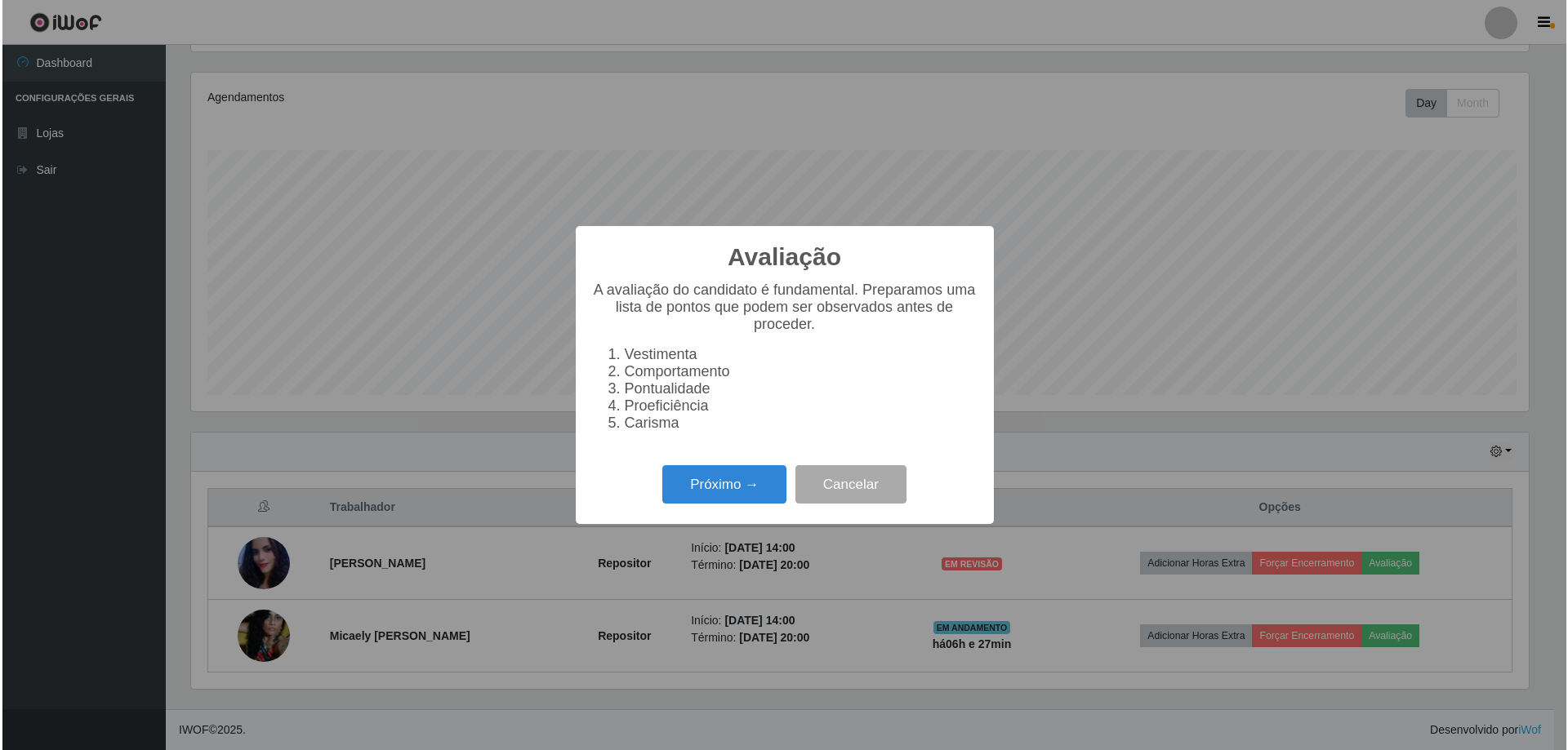
scroll to position [339, 1342]
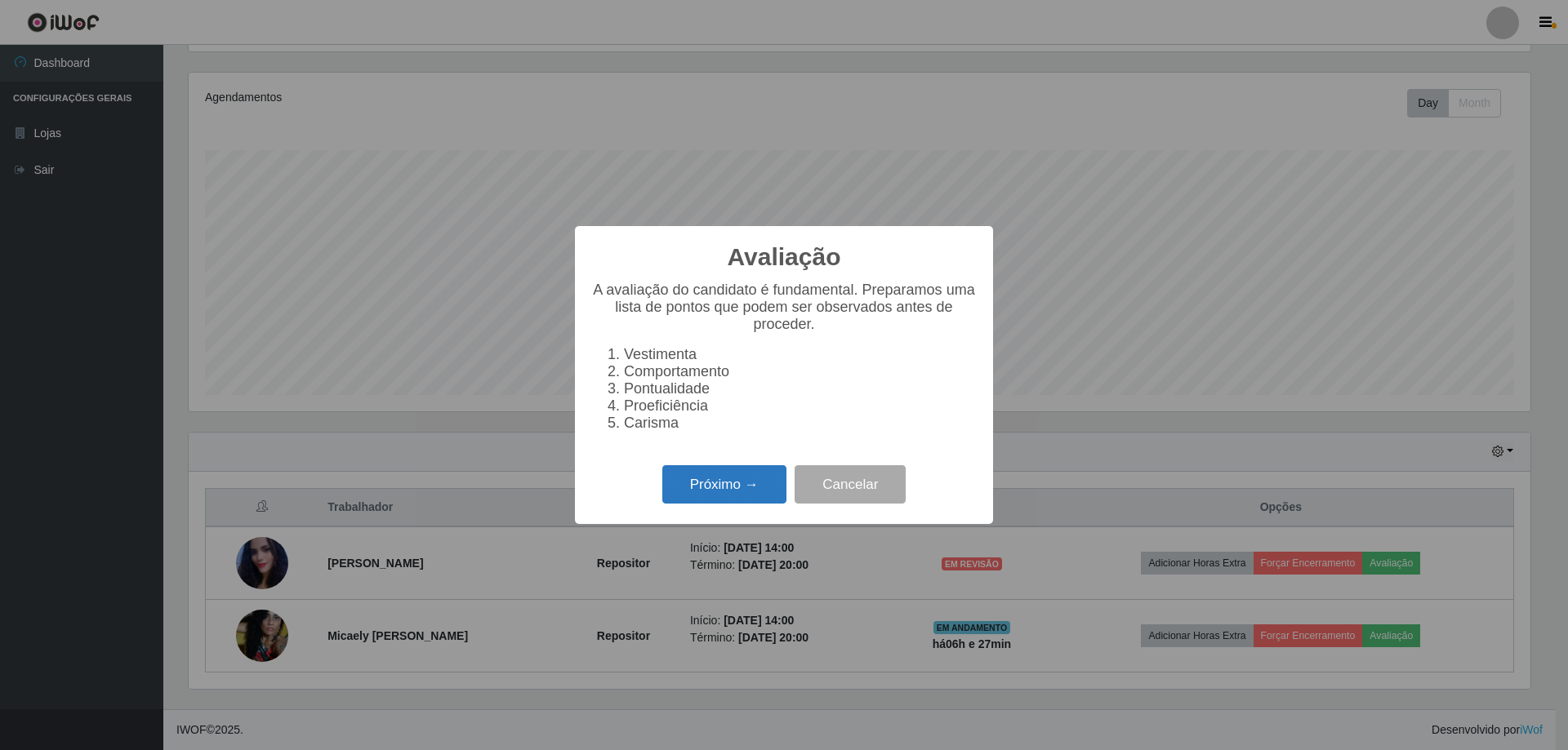
click at [733, 492] on button "Próximo →" at bounding box center [725, 484] width 124 height 38
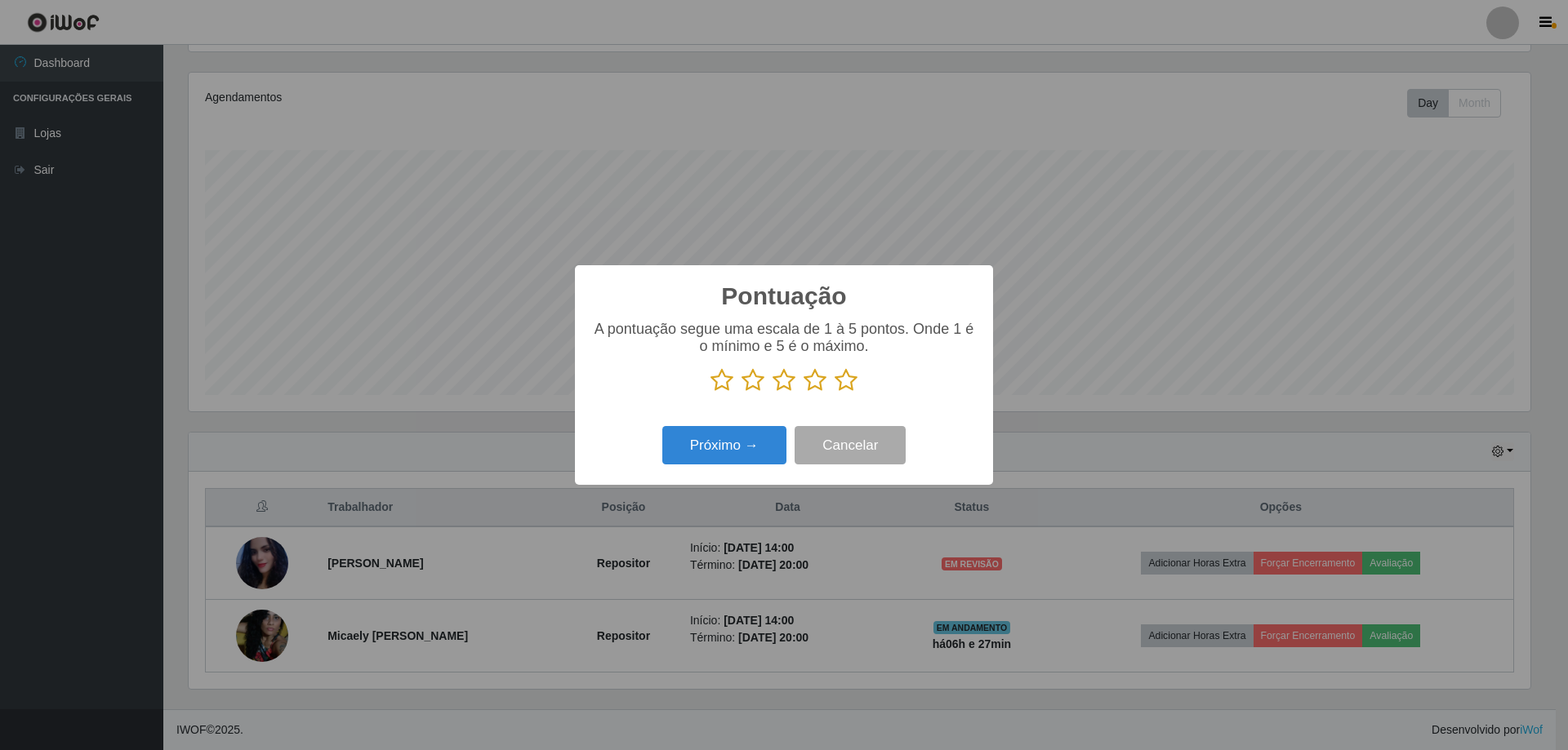
scroll to position [816107, 815452]
click at [710, 458] on button "Próximo →" at bounding box center [725, 445] width 124 height 38
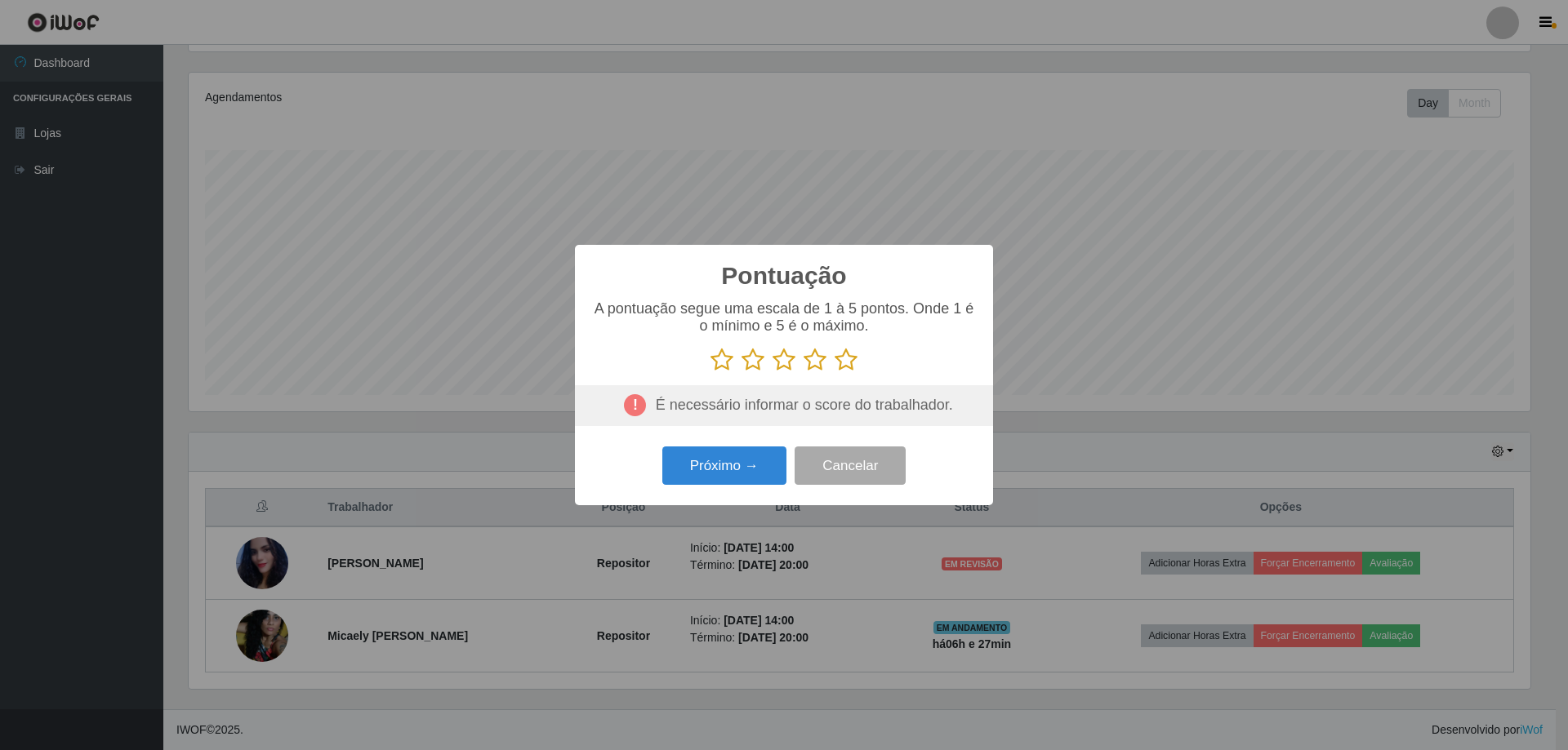
click at [839, 369] on icon at bounding box center [846, 360] width 23 height 25
click at [835, 372] on input "radio" at bounding box center [835, 372] width 0 height 0
click at [743, 479] on button "Próximo →" at bounding box center [725, 465] width 124 height 38
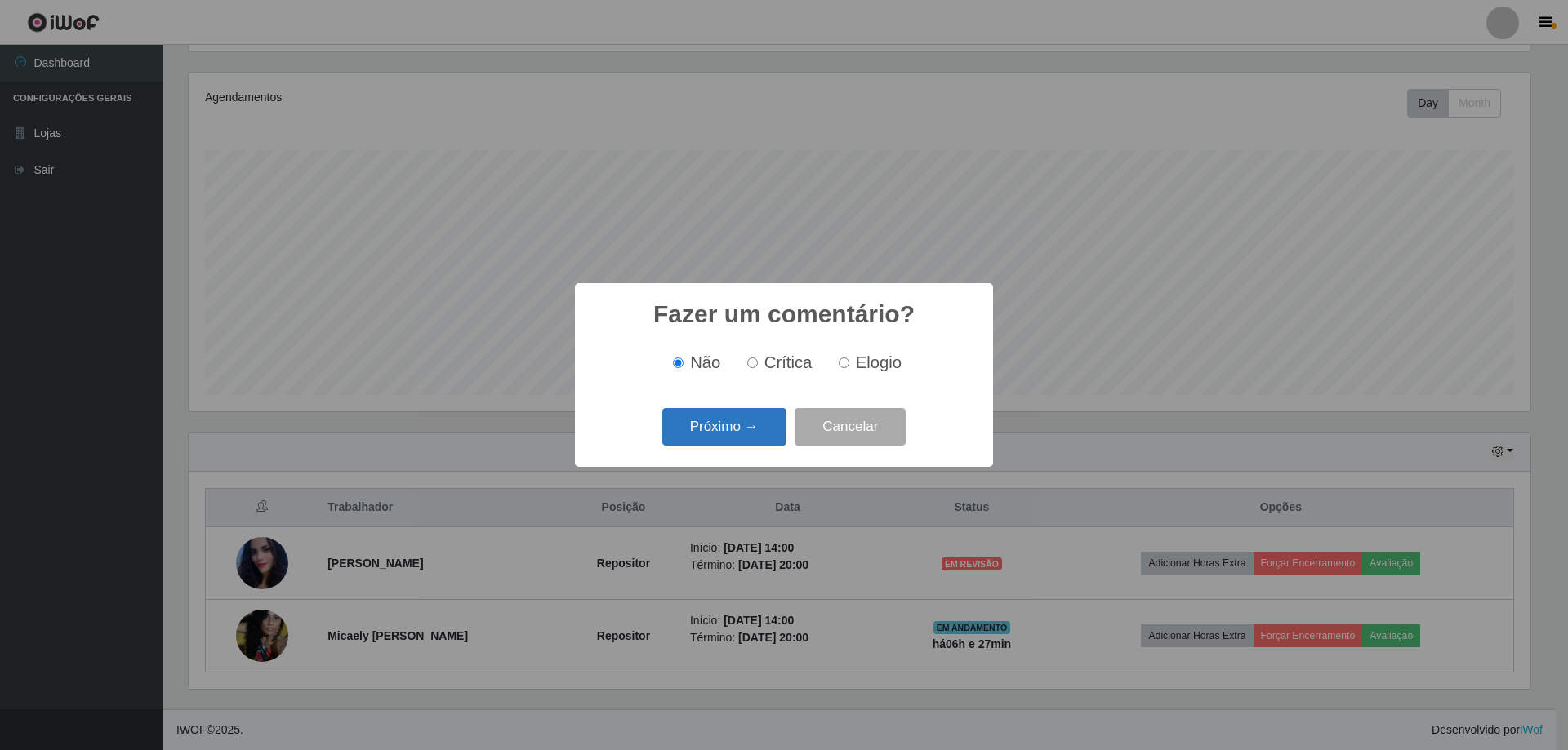
click at [755, 432] on button "Próximo →" at bounding box center [725, 427] width 124 height 38
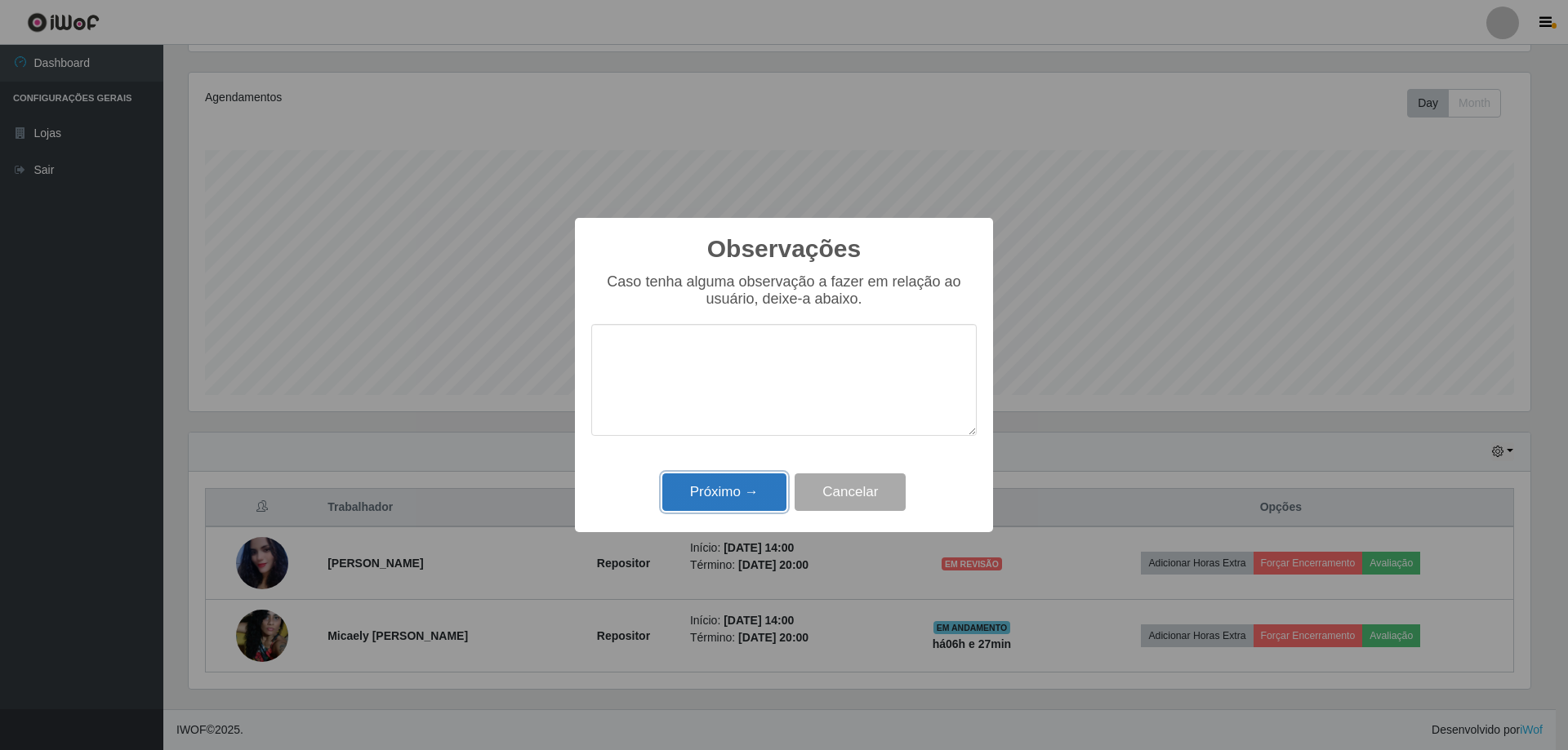
click at [751, 488] on button "Próximo →" at bounding box center [725, 493] width 124 height 38
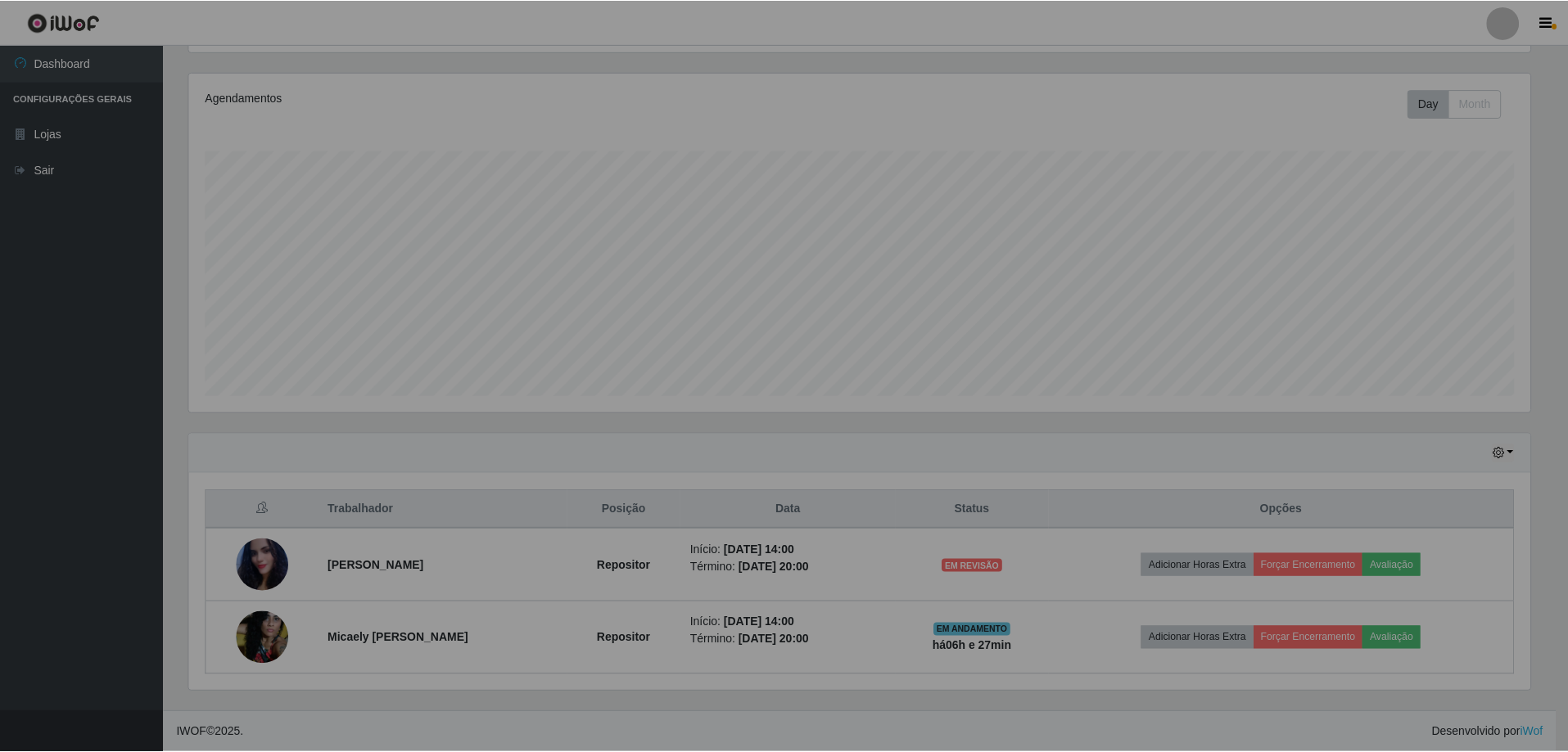
scroll to position [0, 0]
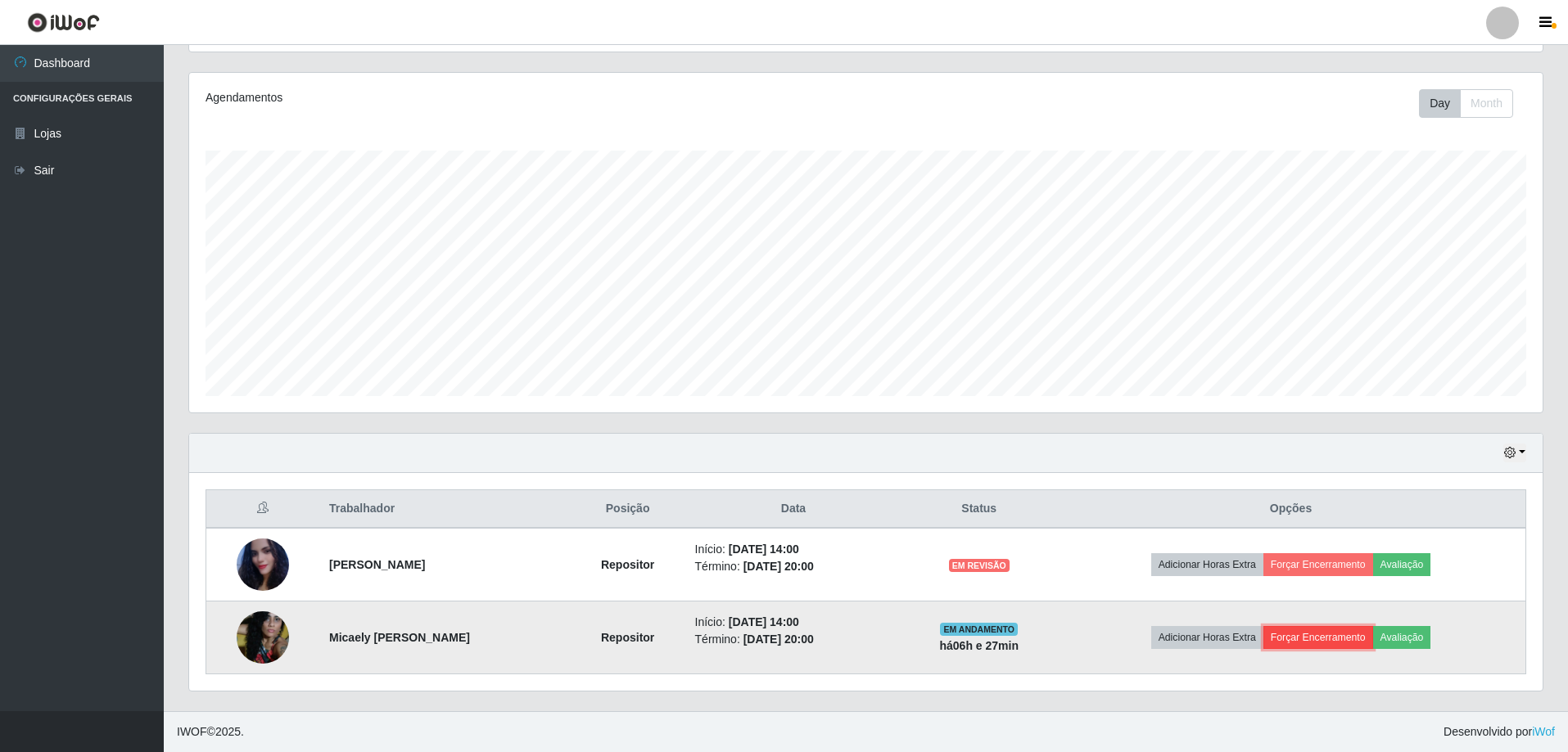
click at [1327, 632] on button "Forçar Encerramento" at bounding box center [1318, 637] width 109 height 23
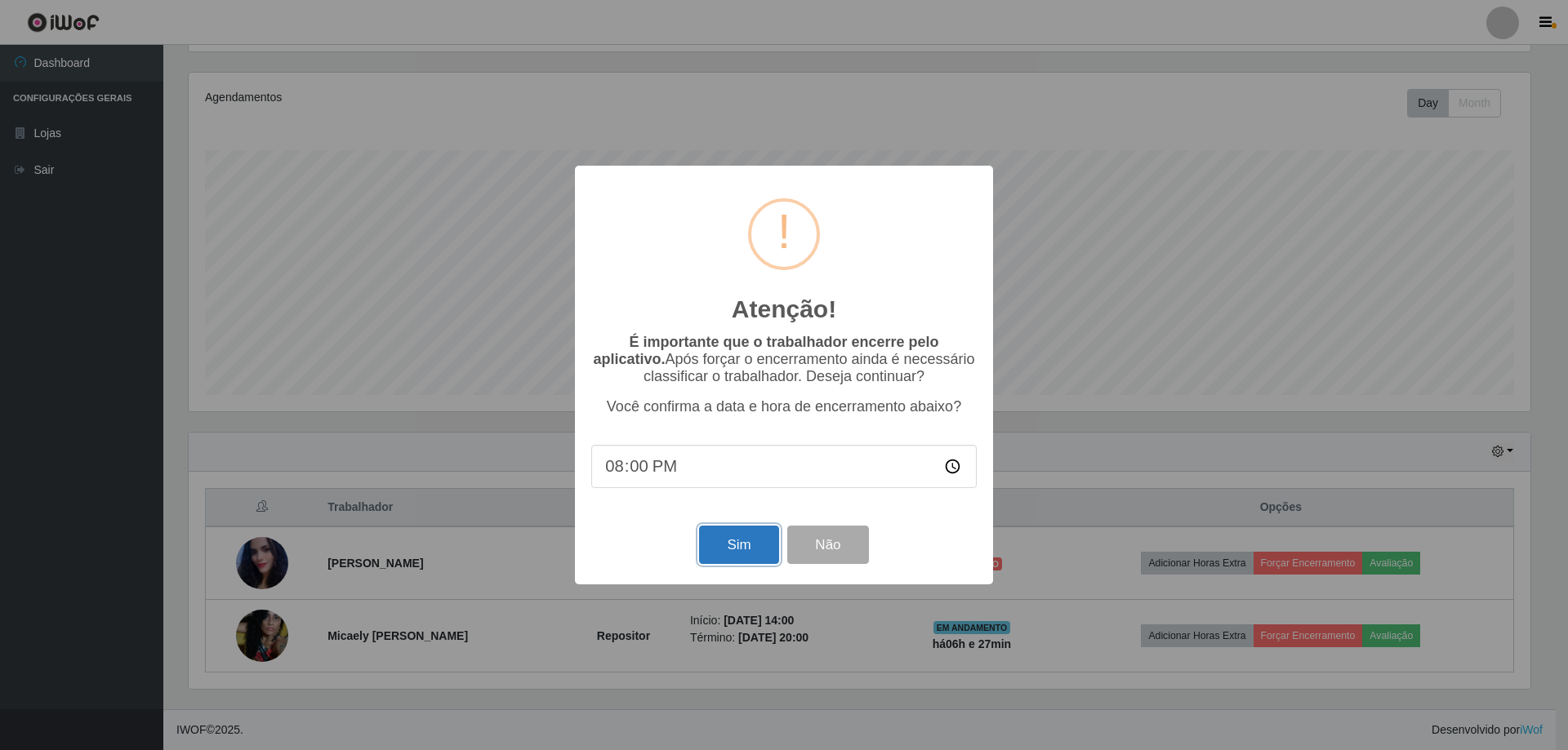
click at [738, 534] on button "Sim" at bounding box center [738, 545] width 79 height 38
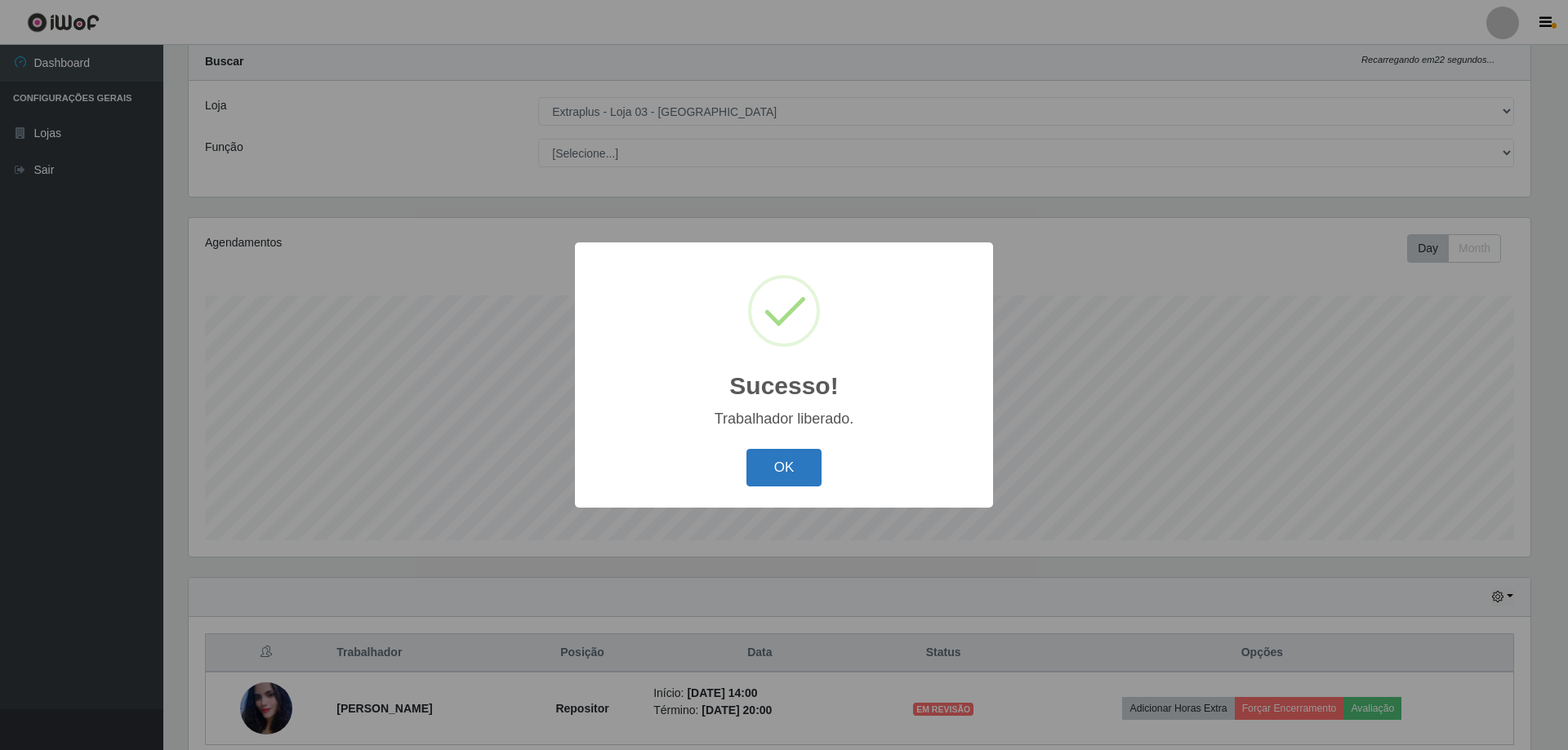
click at [810, 467] on button "OK" at bounding box center [784, 468] width 76 height 38
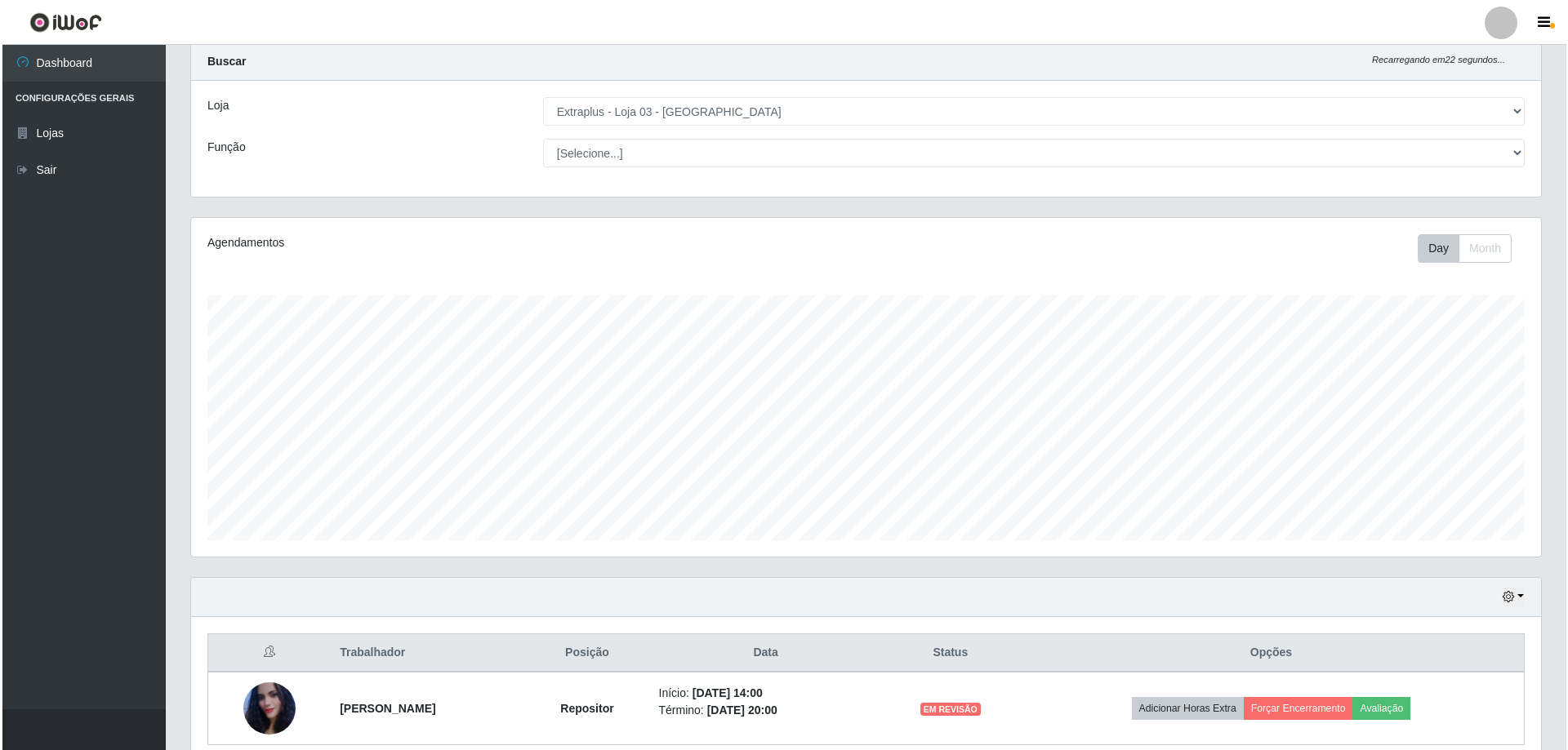
scroll to position [116, 0]
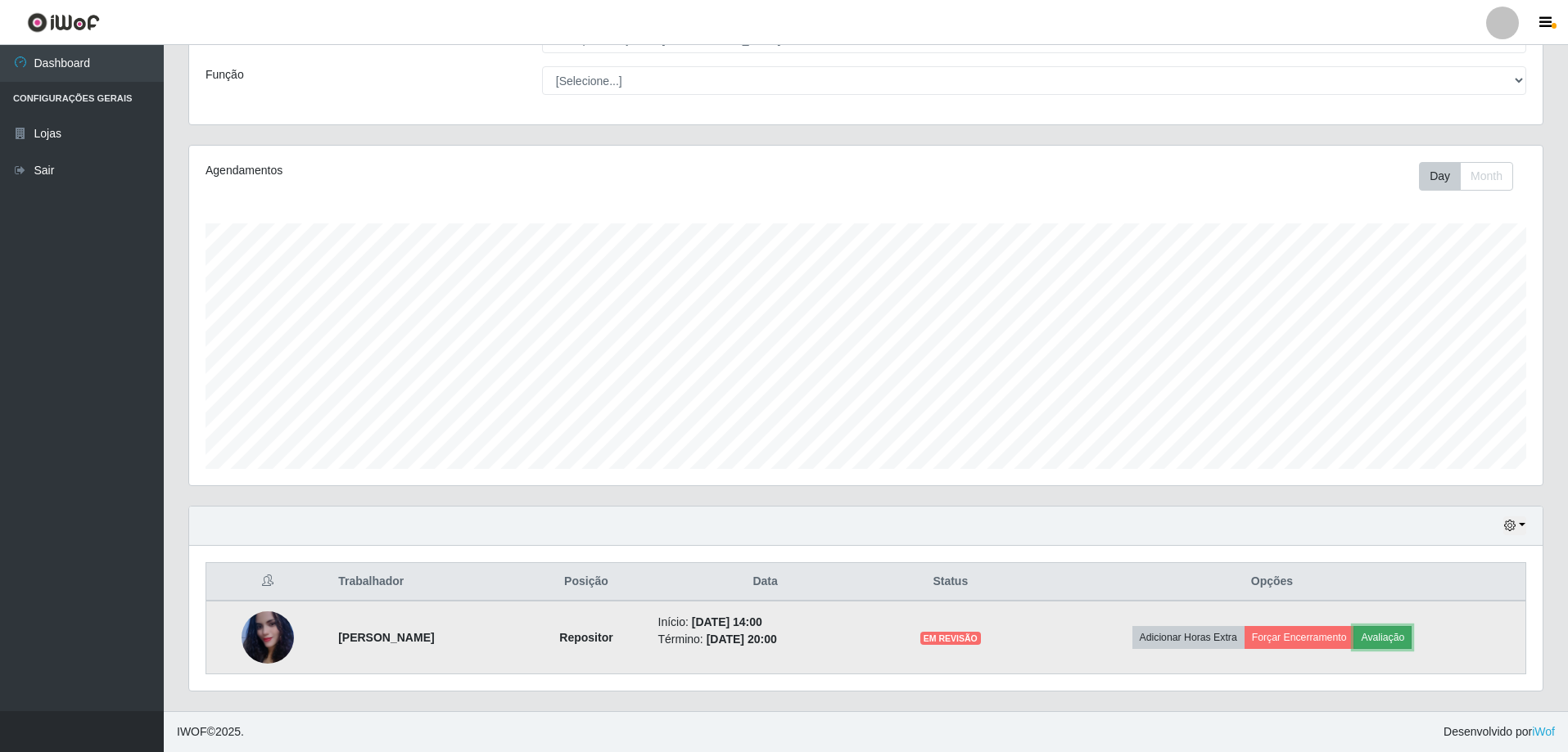
click at [1408, 647] on button "Avaliação" at bounding box center [1383, 637] width 58 height 23
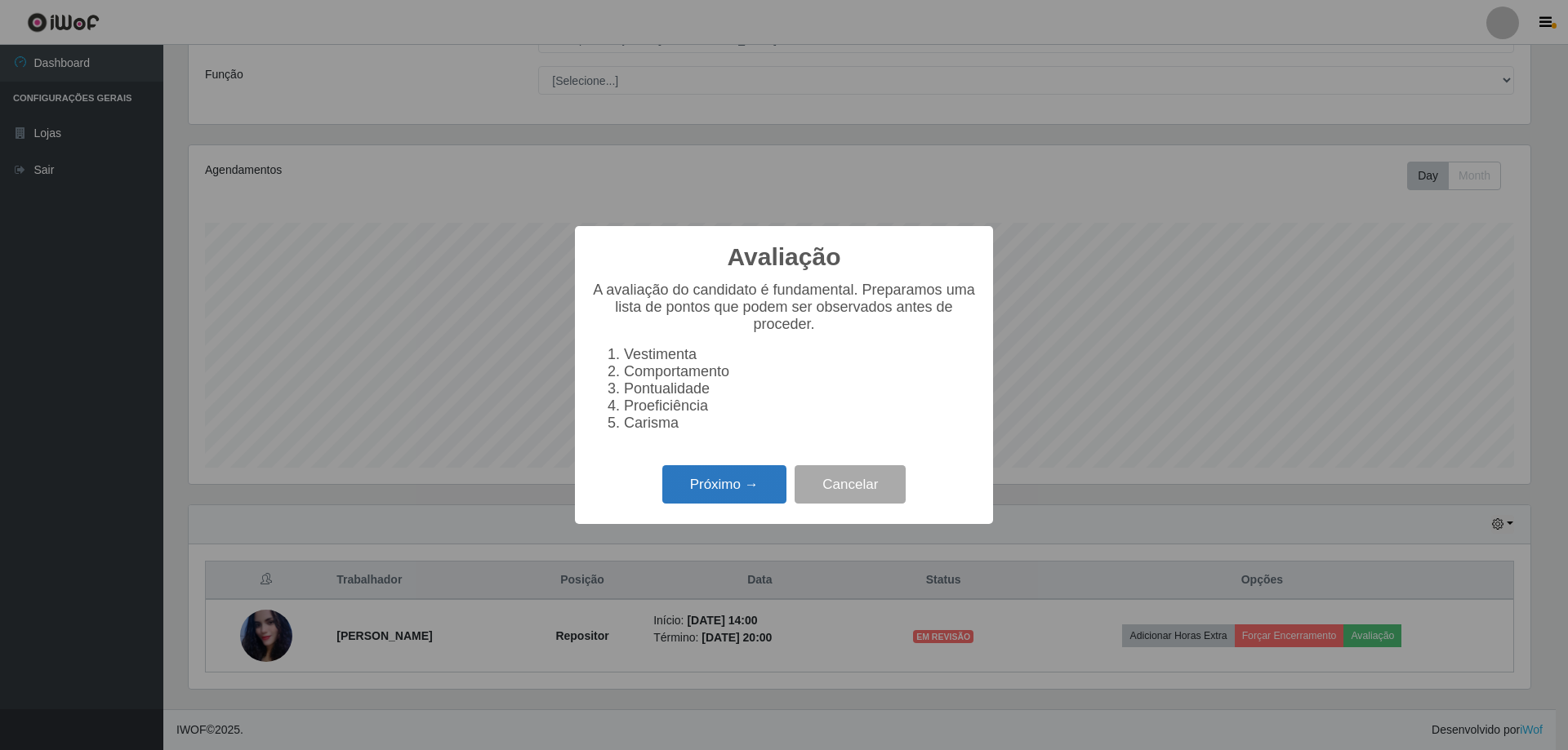
click at [696, 499] on button "Próximo →" at bounding box center [725, 484] width 124 height 38
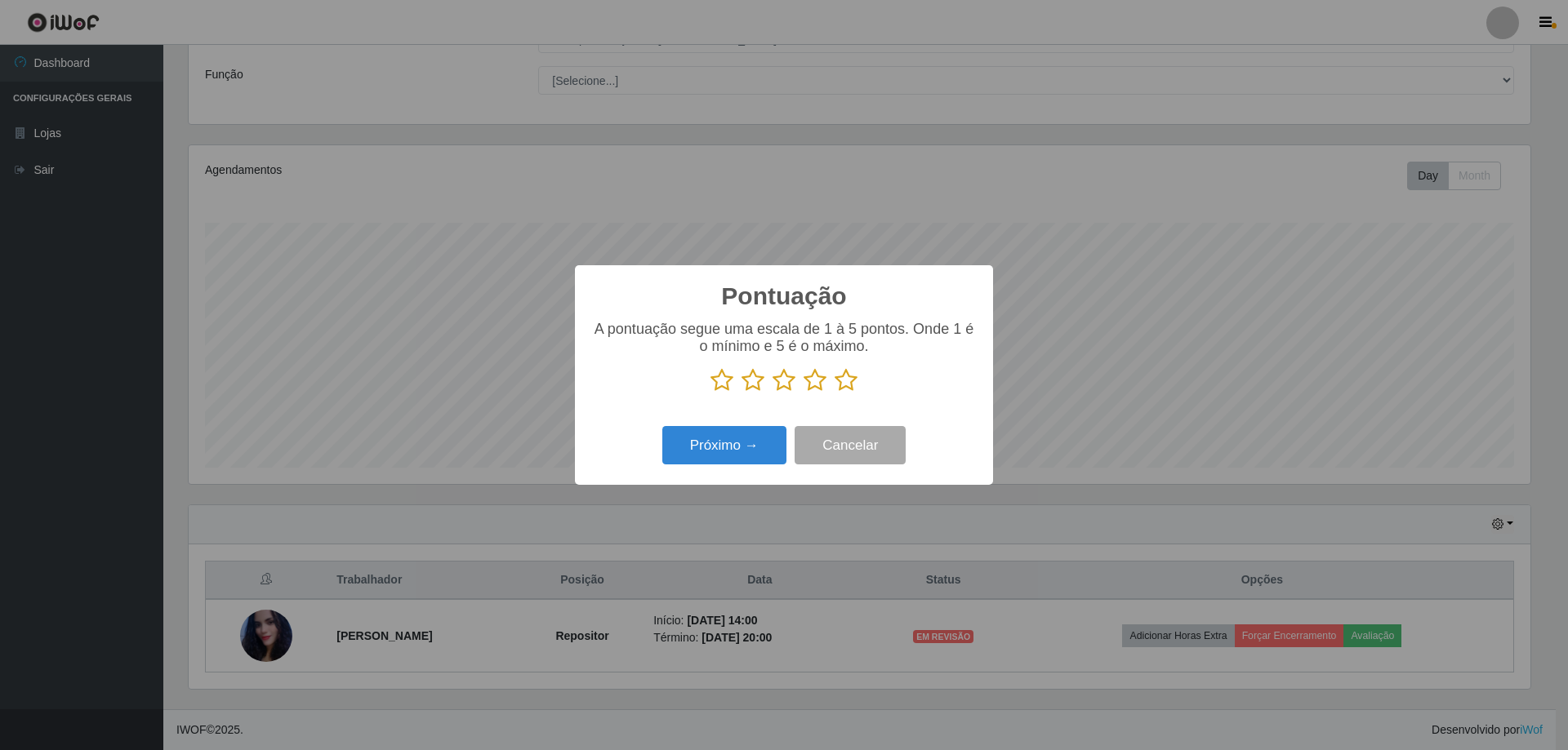
click at [853, 384] on icon at bounding box center [846, 380] width 23 height 25
click at [835, 393] on input "radio" at bounding box center [835, 393] width 0 height 0
drag, startPoint x: 727, startPoint y: 482, endPoint x: 727, endPoint y: 458, distance: 24.0
click at [727, 480] on div "Pontuação × A pontuação segue uma escala de 1 à 5 pontos. Onde 1 é o mínimo e 5…" at bounding box center [784, 375] width 418 height 220
click at [726, 453] on button "Próximo →" at bounding box center [725, 445] width 124 height 38
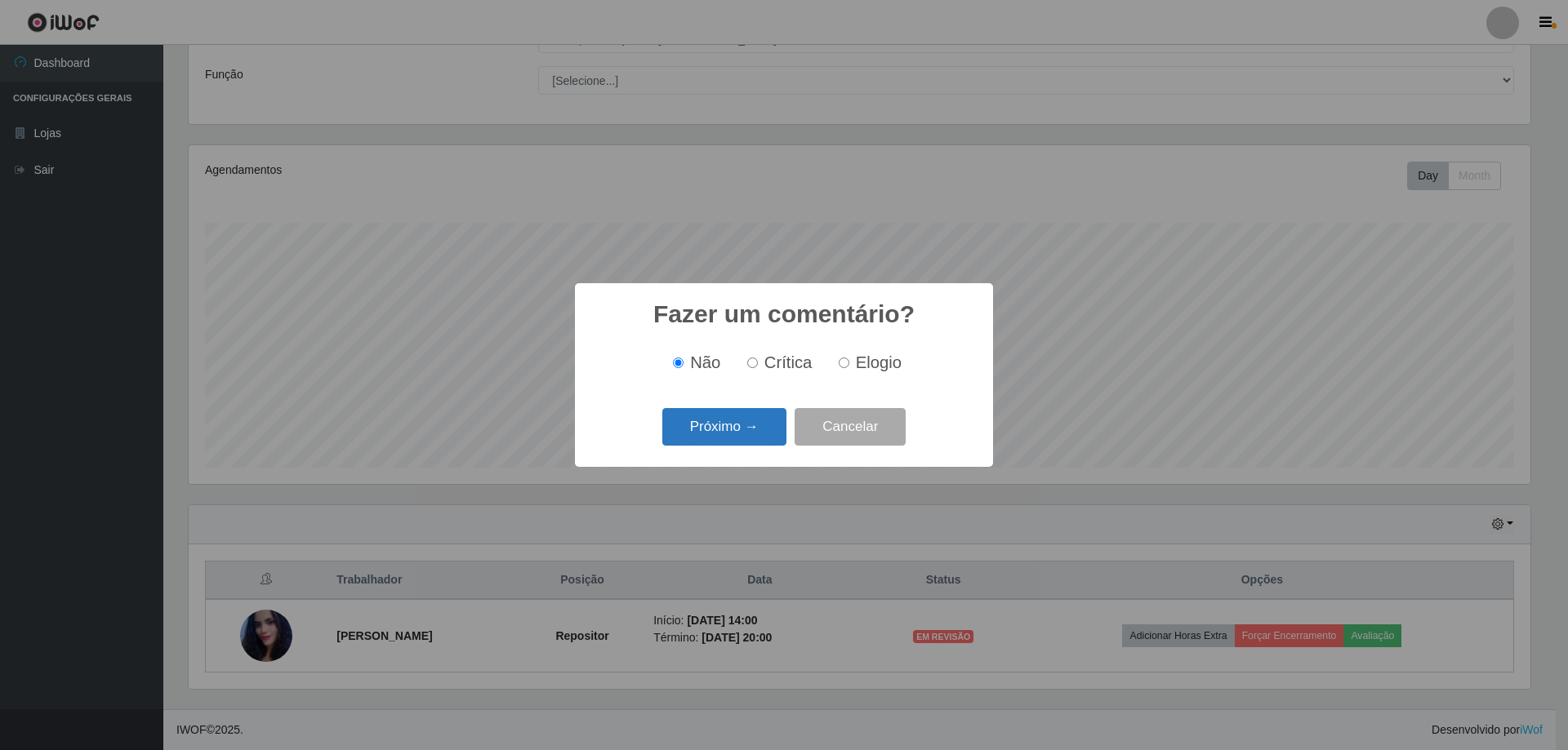
click at [746, 431] on button "Próximo →" at bounding box center [725, 427] width 124 height 38
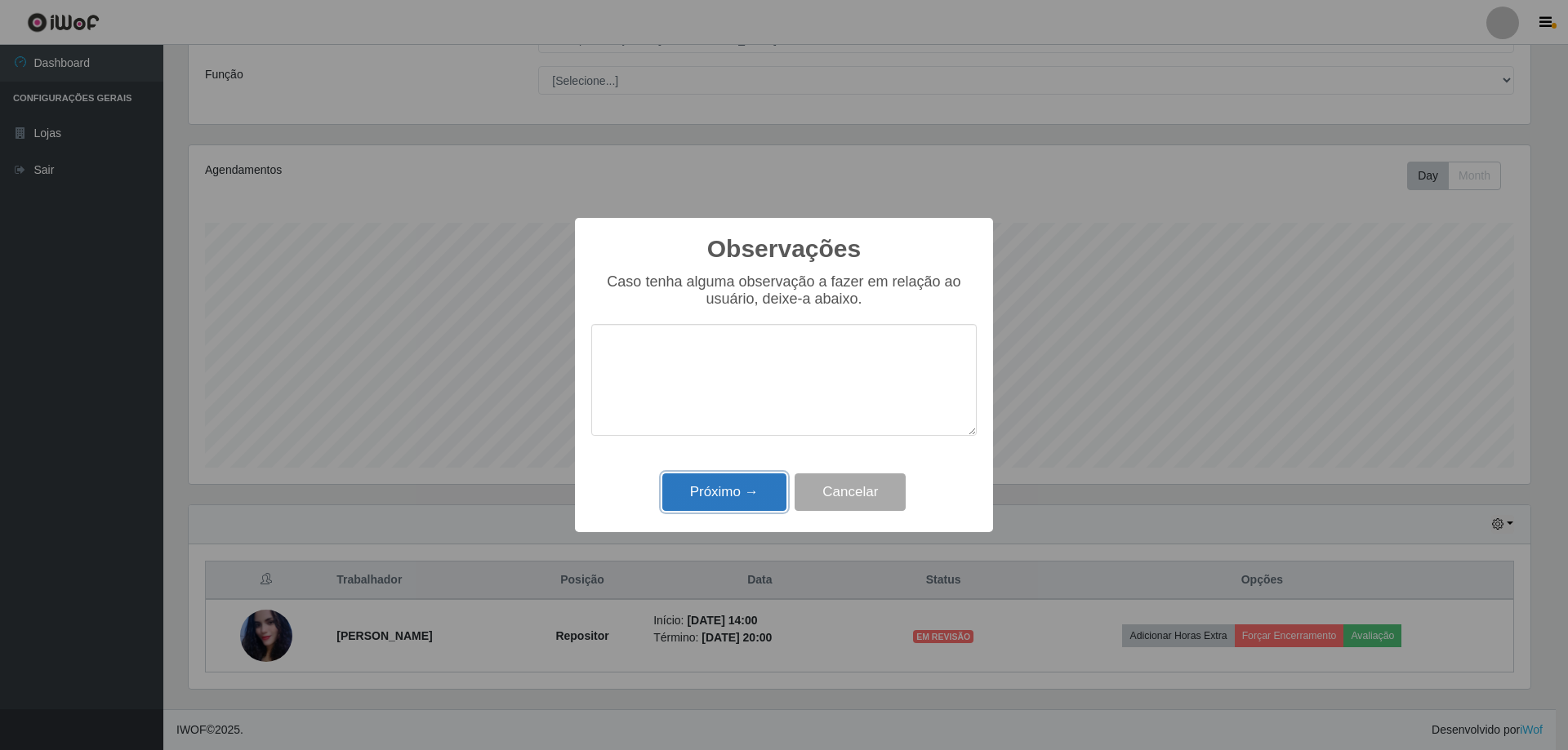
click at [732, 489] on button "Próximo →" at bounding box center [725, 493] width 124 height 38
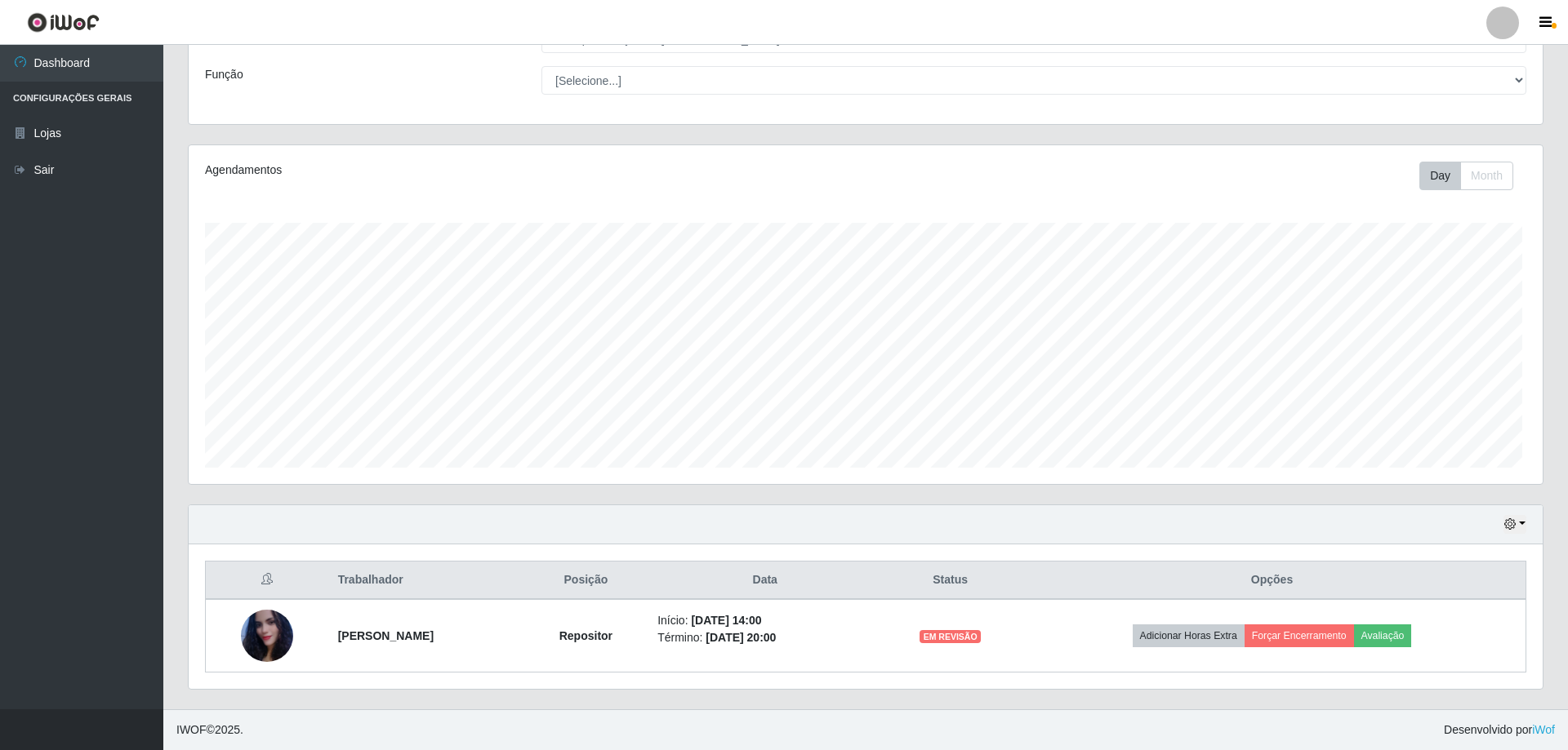
scroll to position [339, 1351]
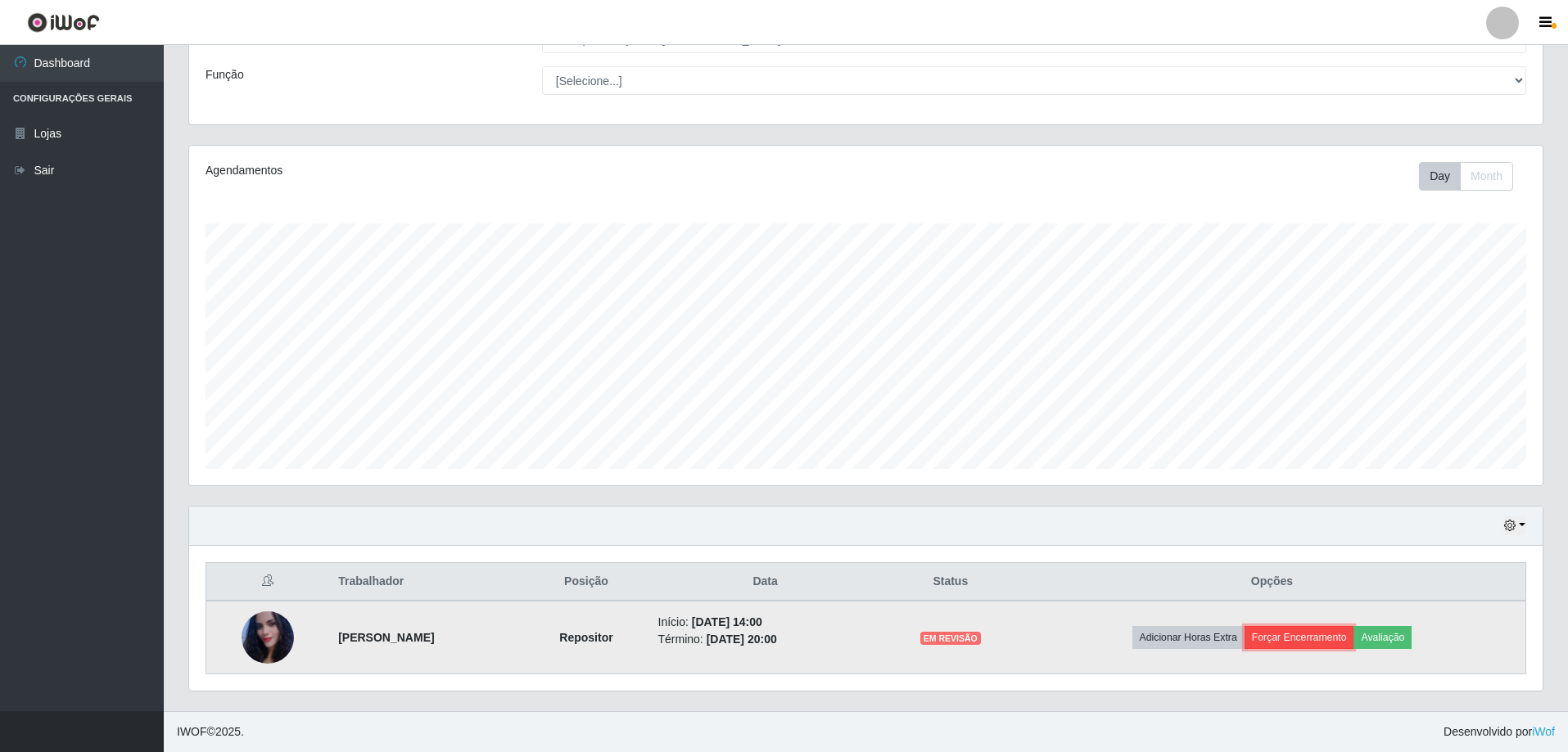
click at [1333, 640] on button "Forçar Encerramento" at bounding box center [1300, 637] width 109 height 23
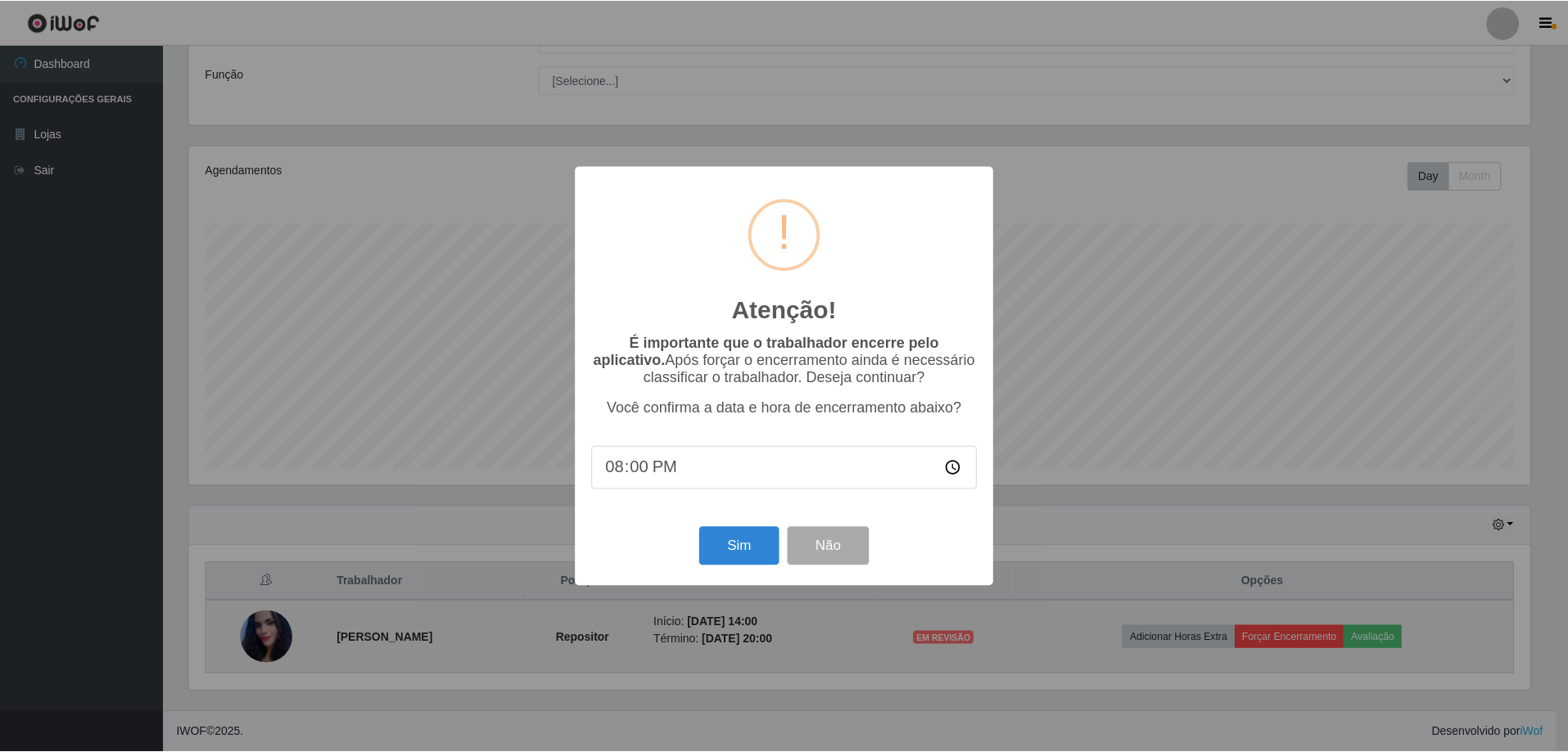
scroll to position [340, 1346]
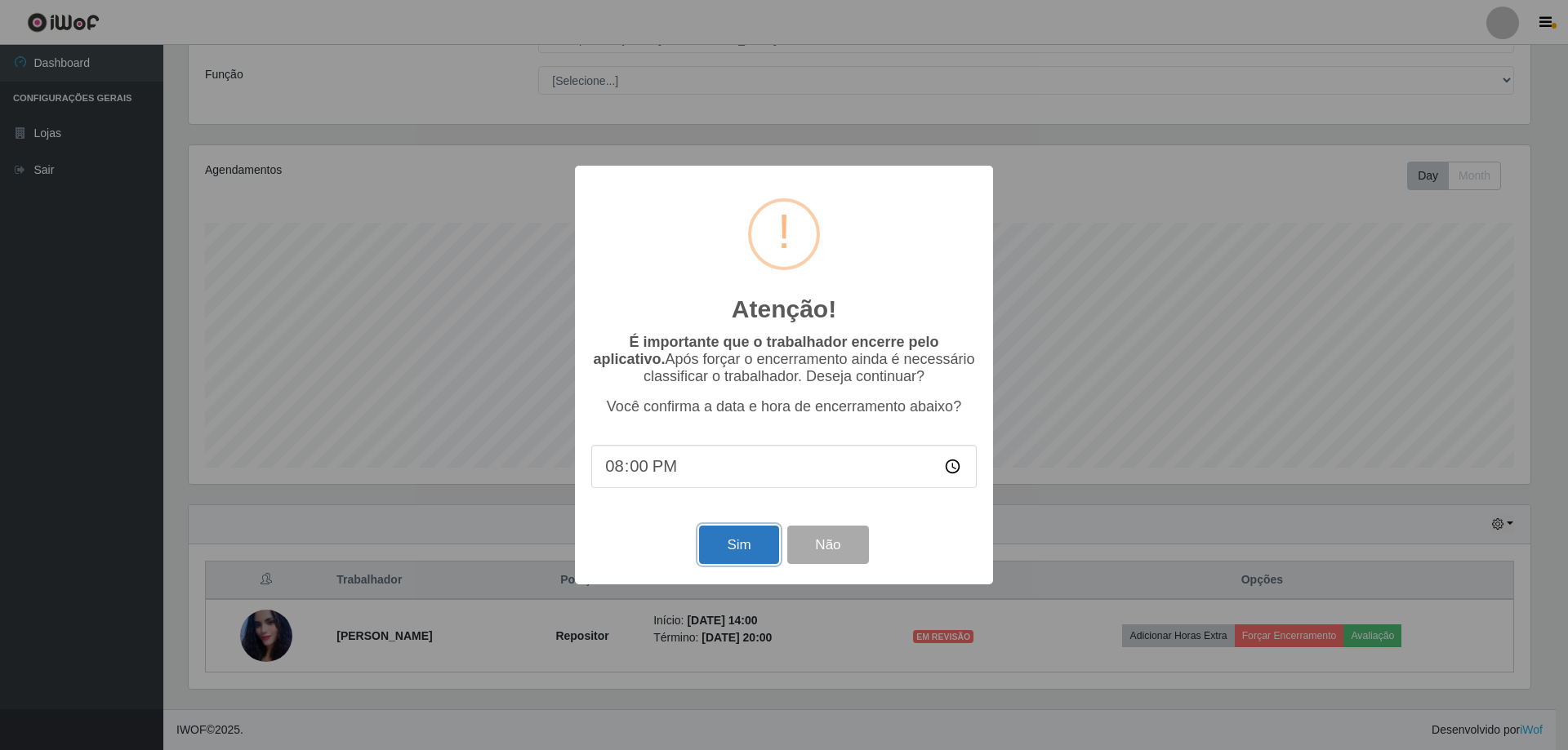
click at [748, 557] on button "Sim" at bounding box center [738, 545] width 79 height 38
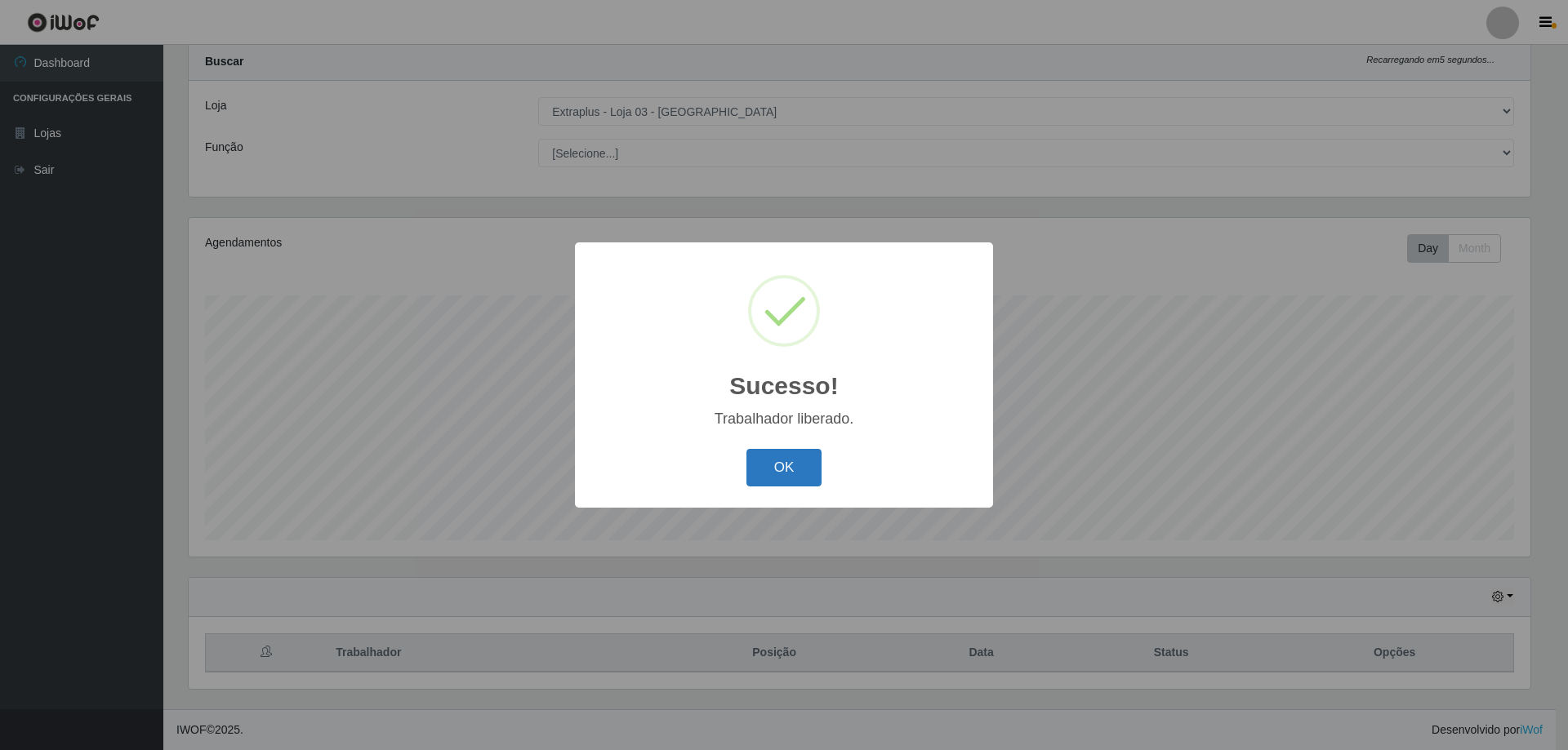
click at [773, 476] on button "OK" at bounding box center [784, 468] width 76 height 38
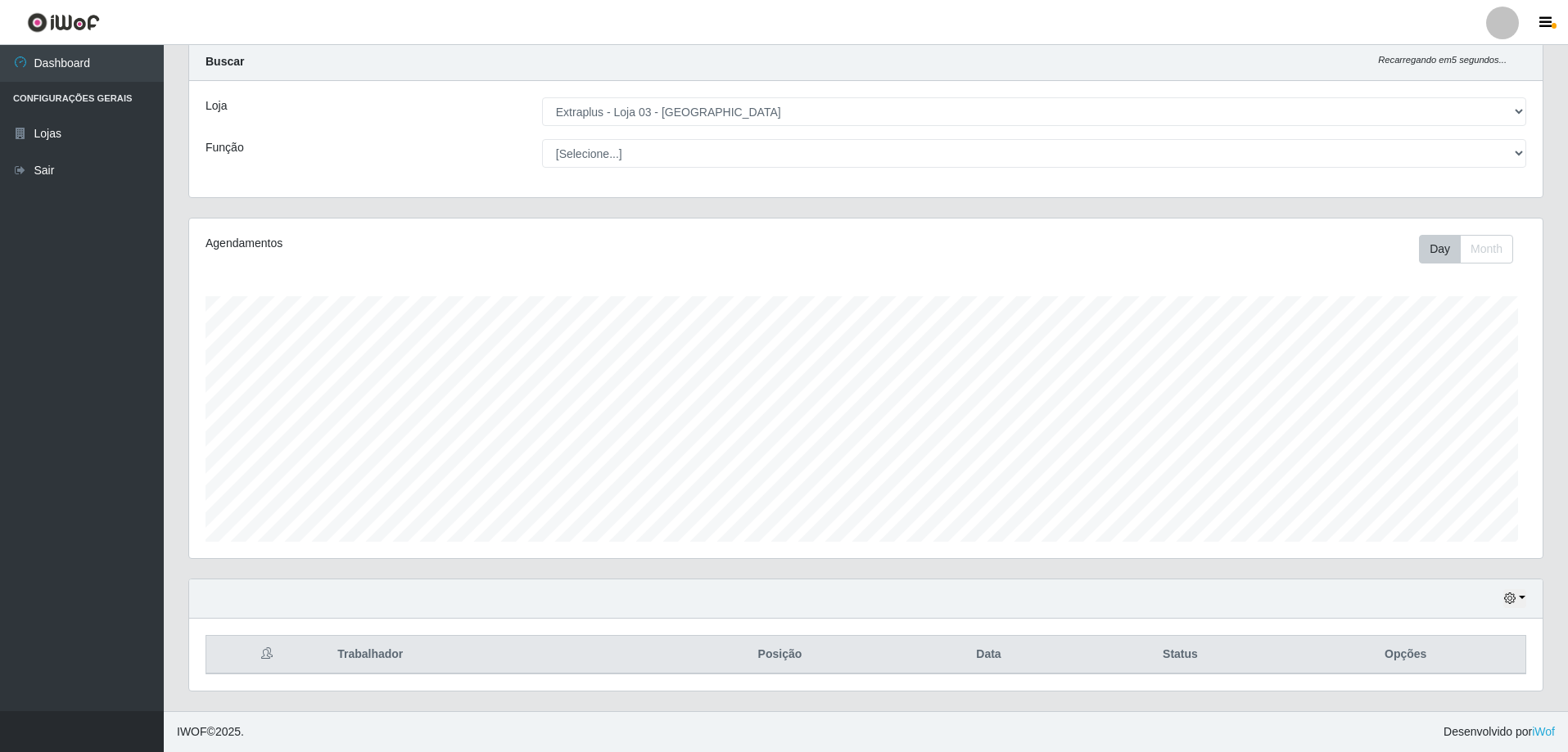
scroll to position [340, 1354]
